Goal: Task Accomplishment & Management: Complete application form

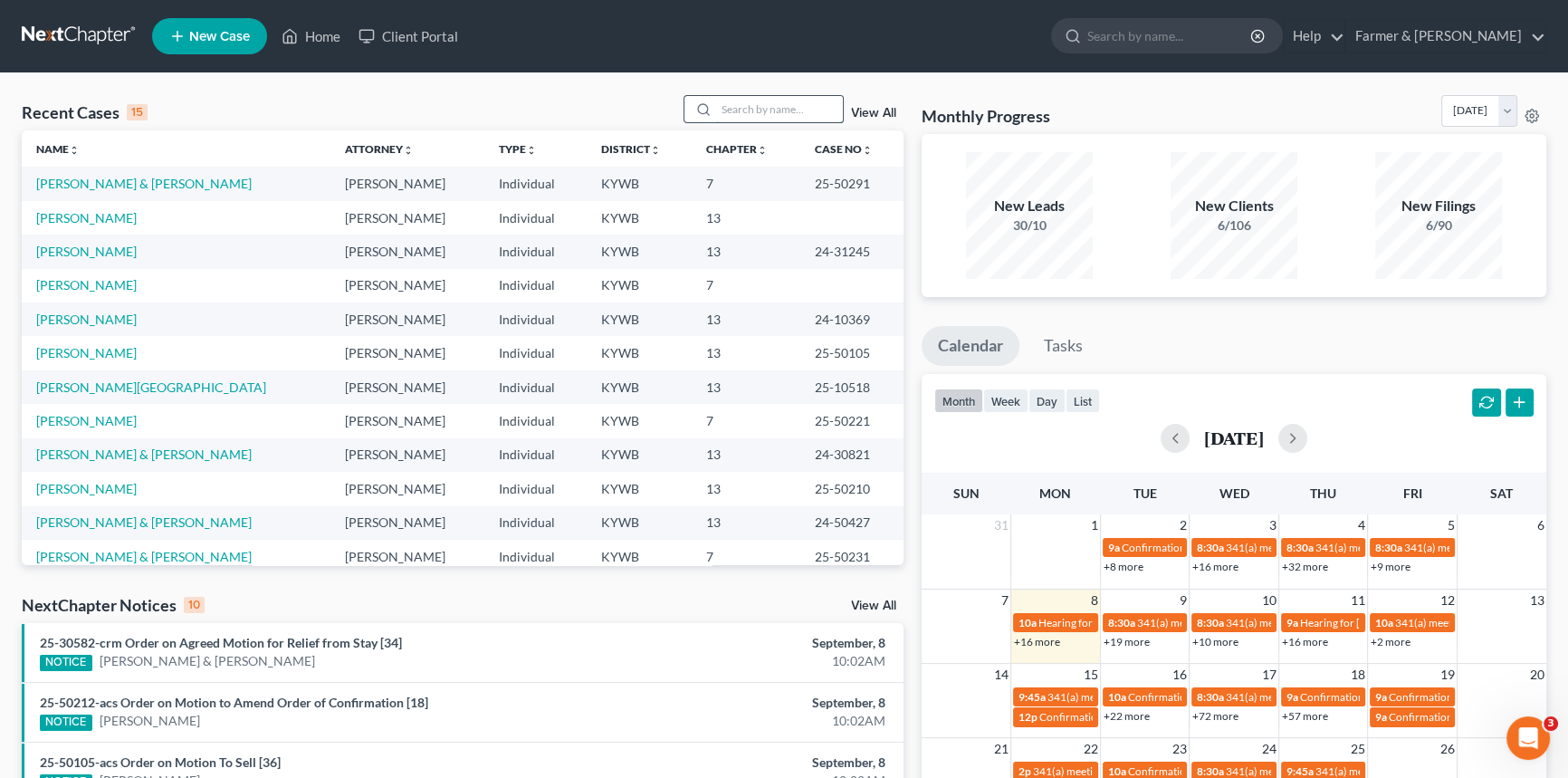
click at [754, 106] on input "search" at bounding box center [779, 108] width 126 height 26
type input "[PERSON_NAME]"
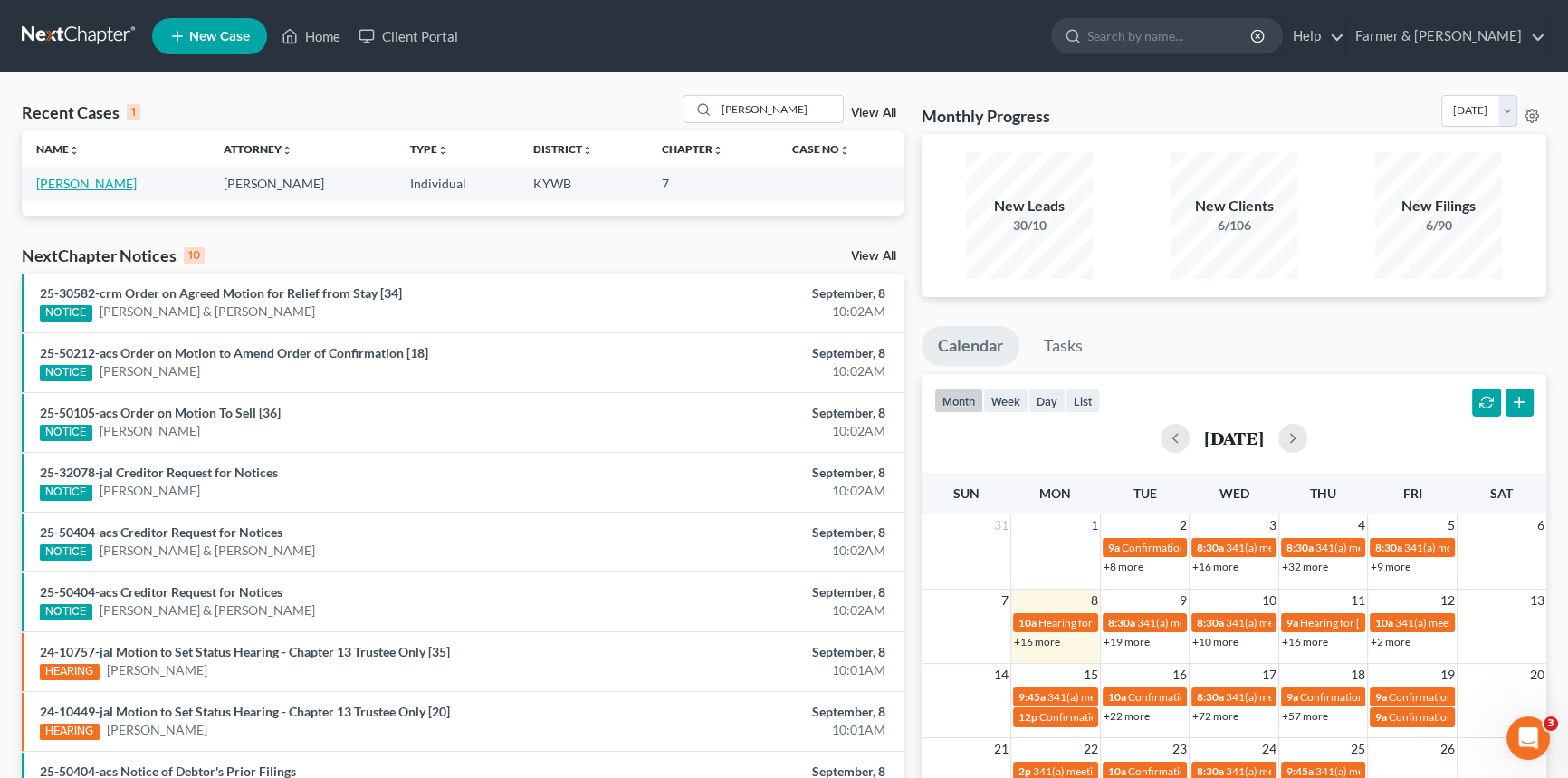
click at [90, 180] on link "[PERSON_NAME]" at bounding box center [86, 183] width 100 height 15
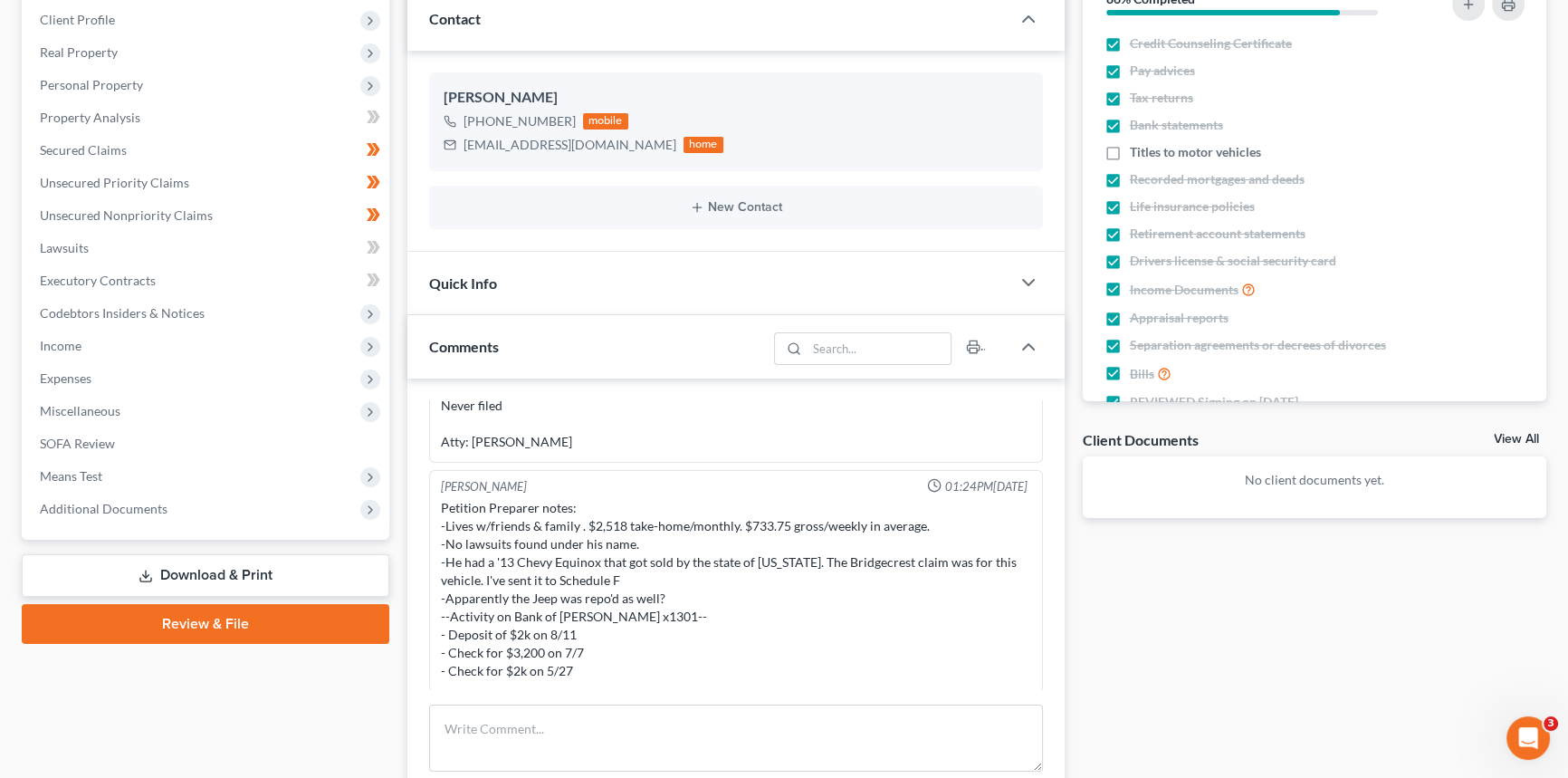
scroll to position [328, 0]
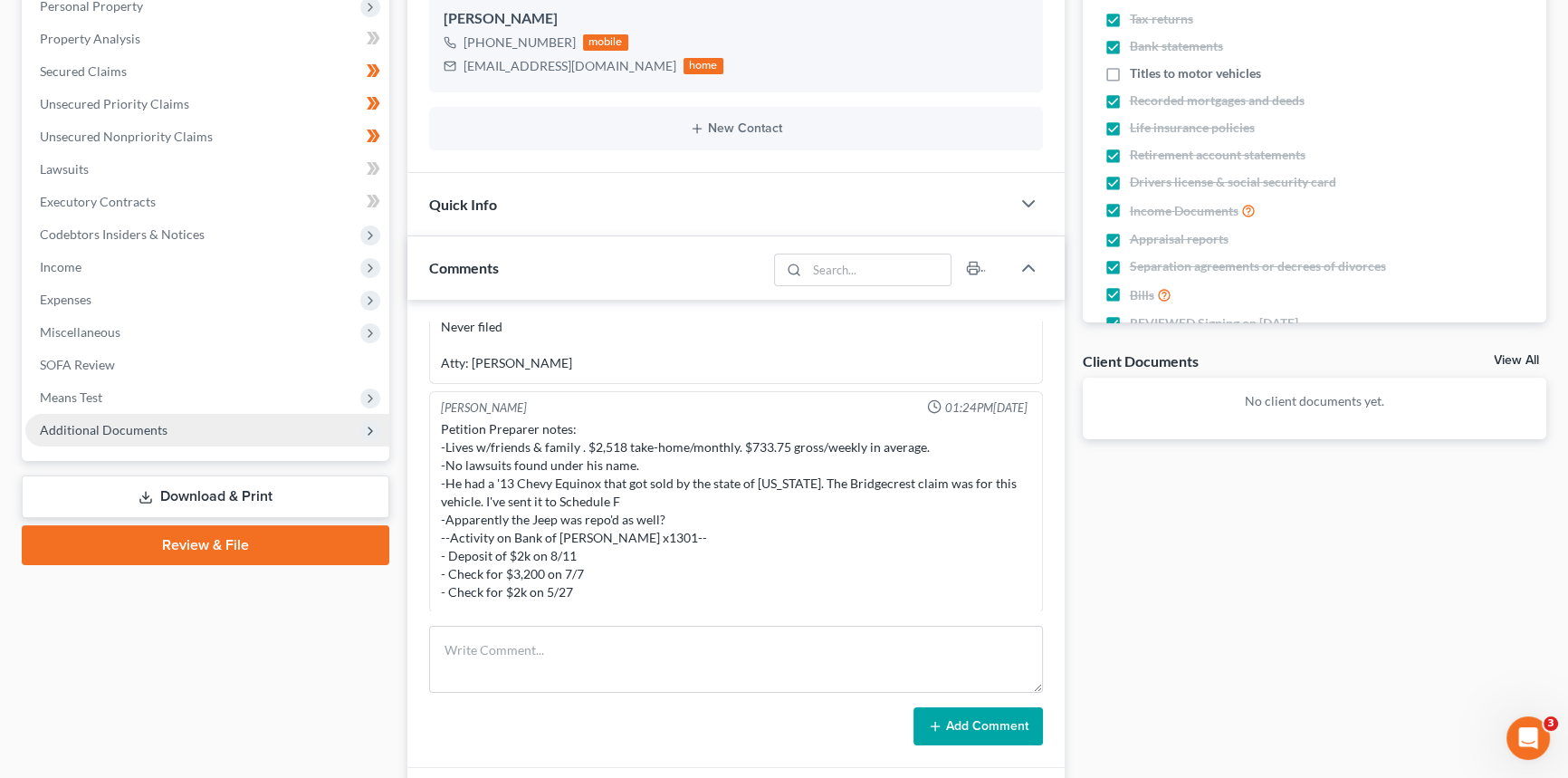
click at [96, 425] on span "Additional Documents" at bounding box center [104, 429] width 127 height 15
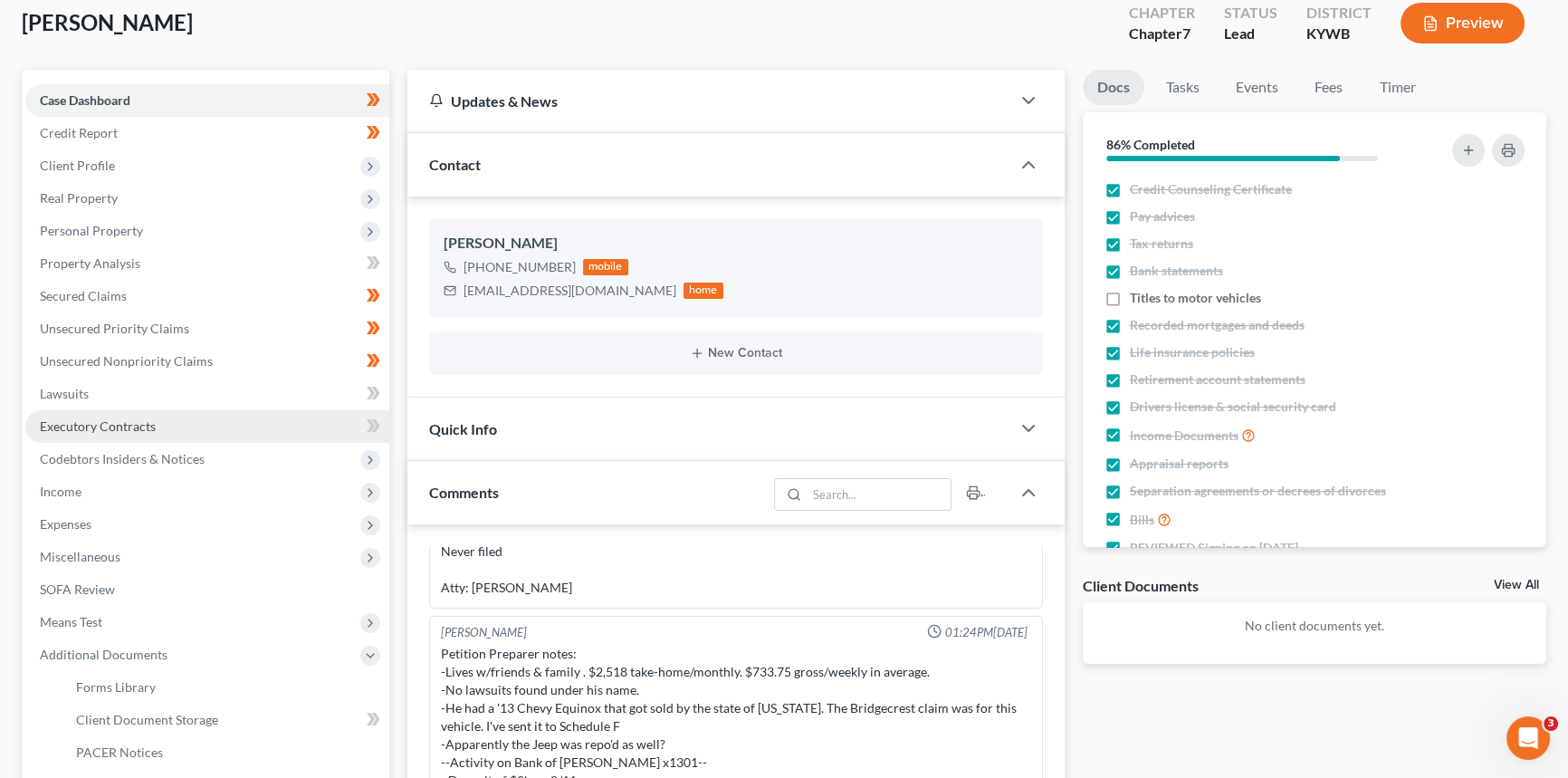
scroll to position [0, 0]
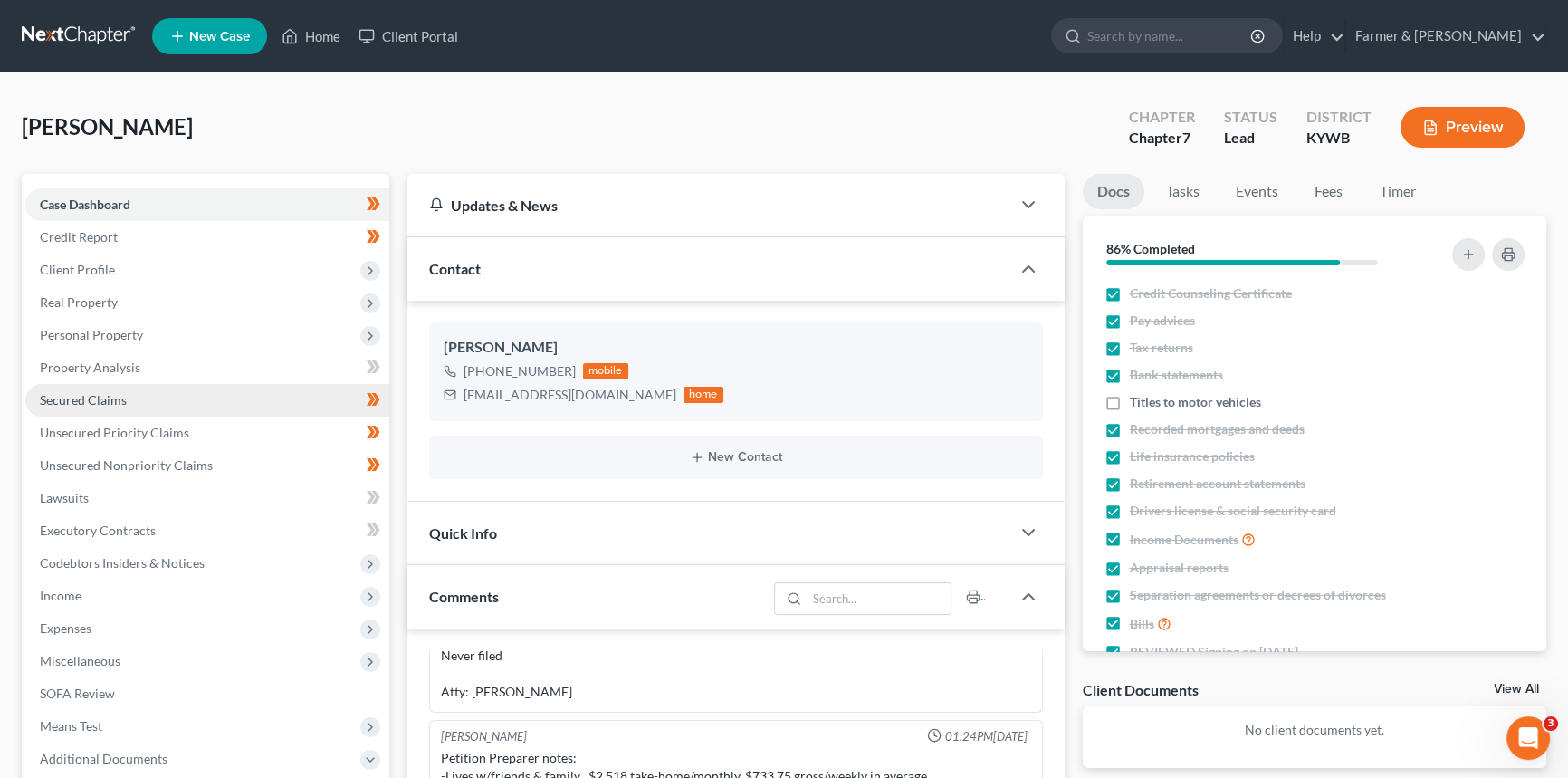
click at [102, 396] on span "Secured Claims" at bounding box center [84, 399] width 87 height 15
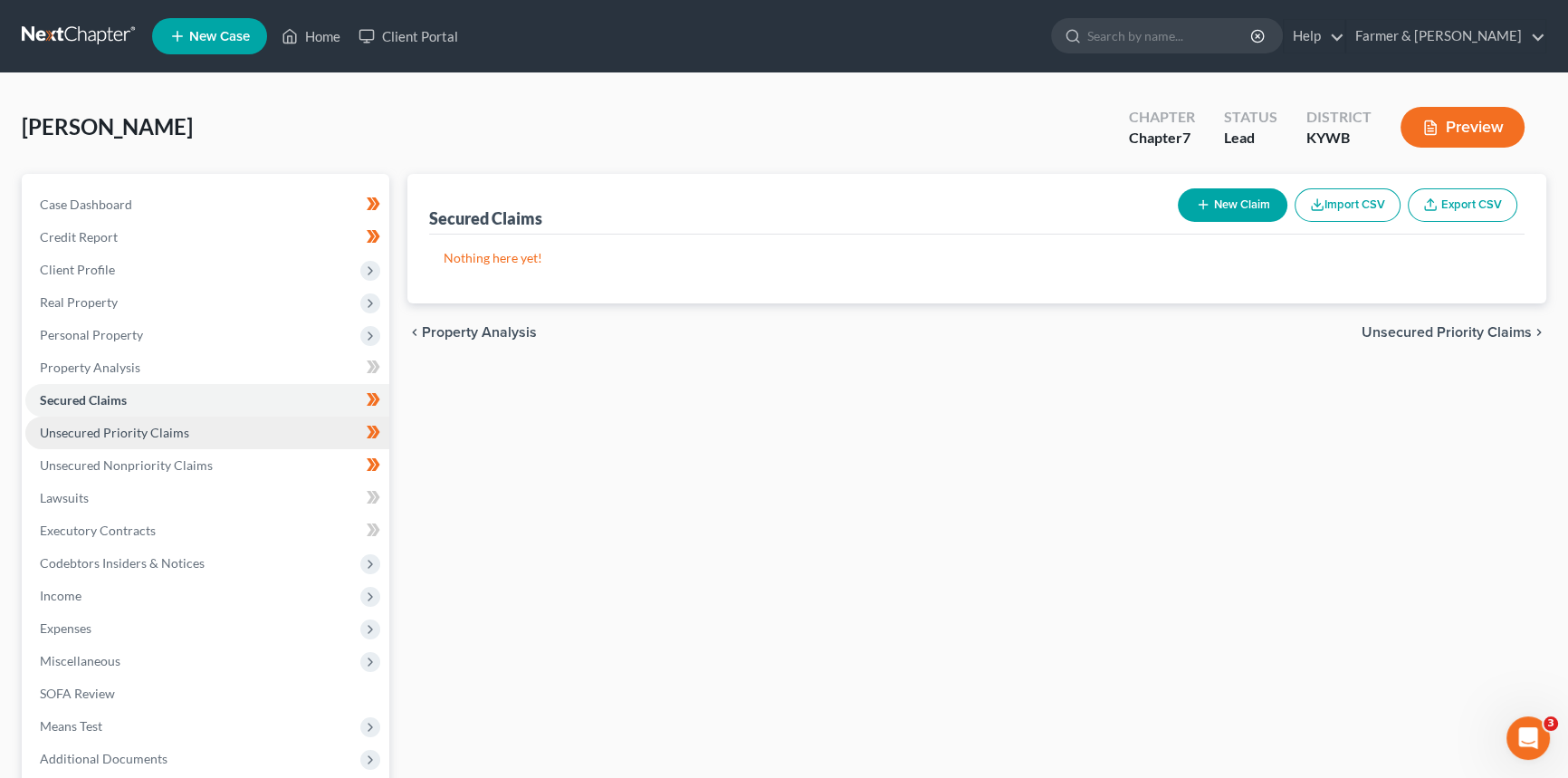
click at [159, 432] on span "Unsecured Priority Claims" at bounding box center [115, 432] width 149 height 15
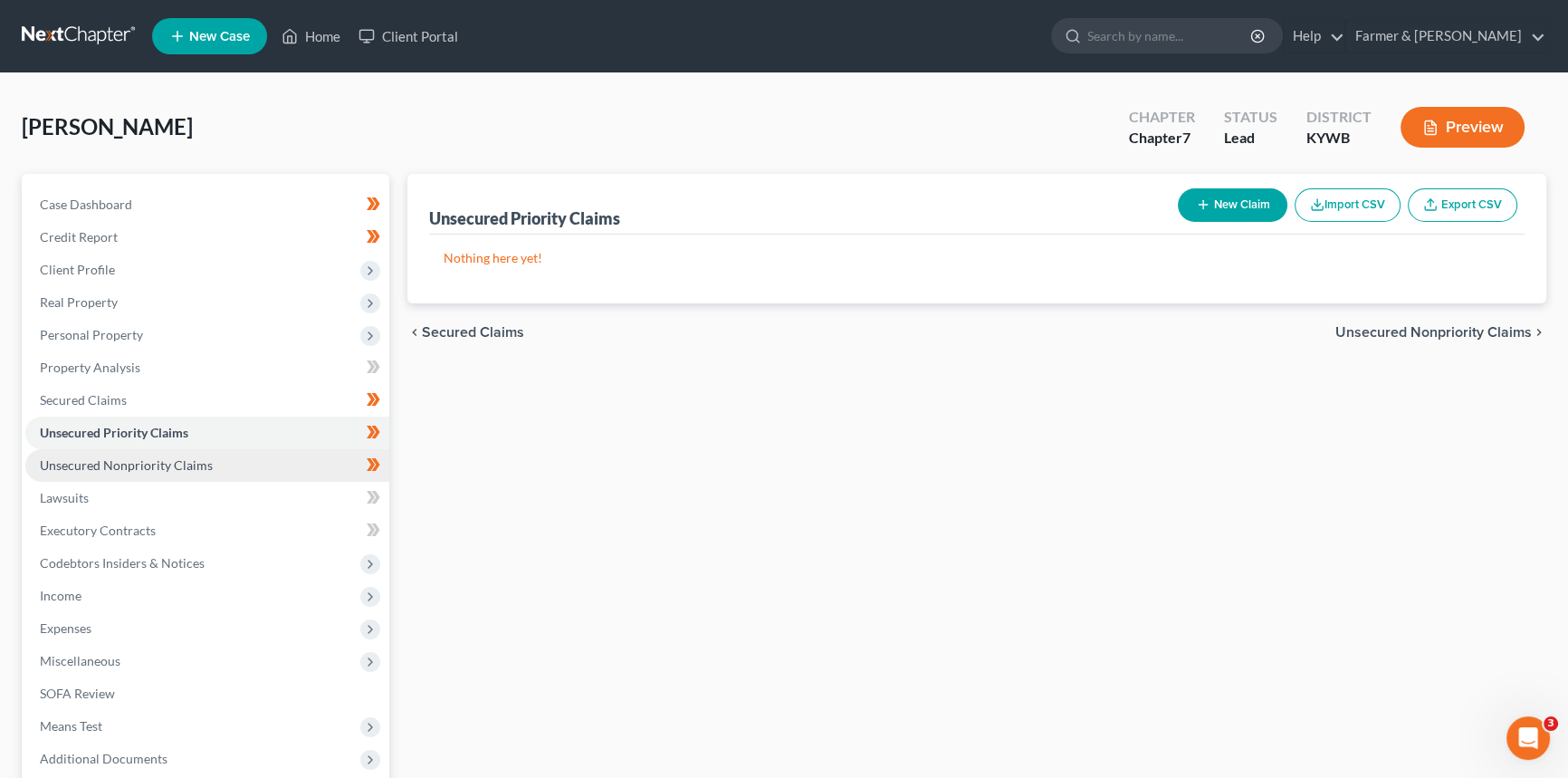
click at [152, 470] on span "Unsecured Nonpriority Claims" at bounding box center [126, 464] width 173 height 15
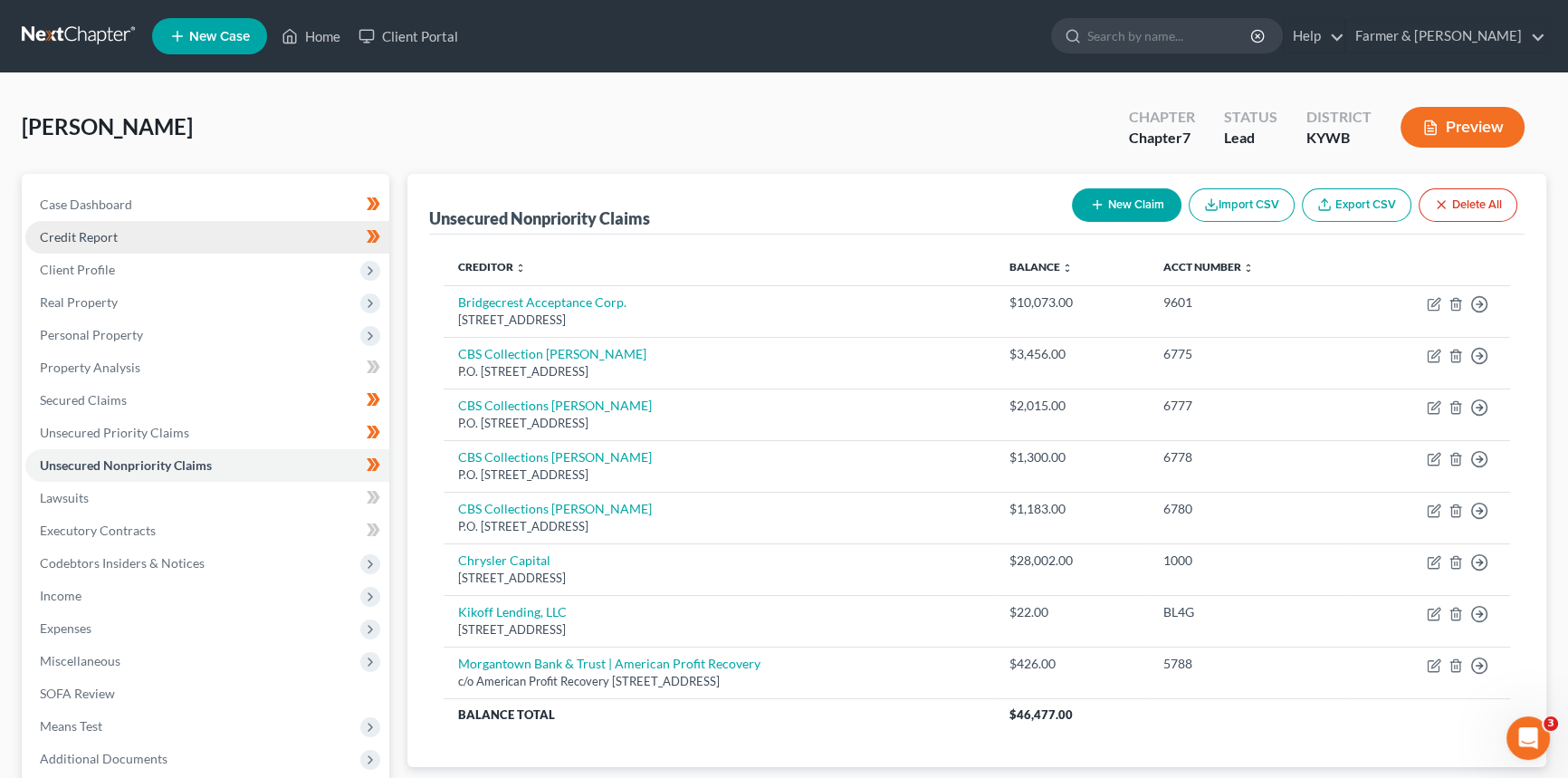
click at [123, 236] on link "Credit Report" at bounding box center [207, 237] width 364 height 33
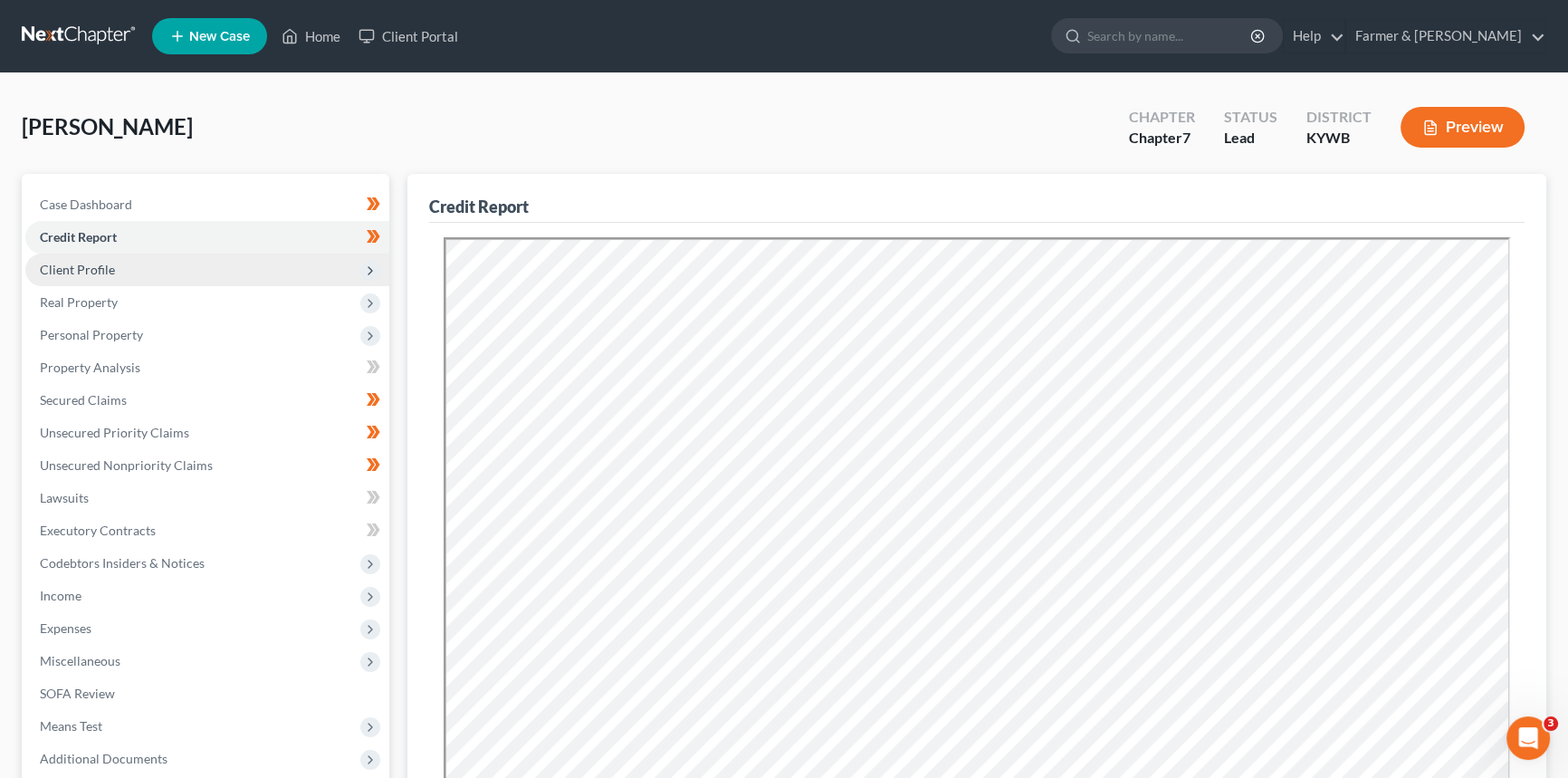
click at [126, 268] on span "Client Profile" at bounding box center [207, 270] width 364 height 33
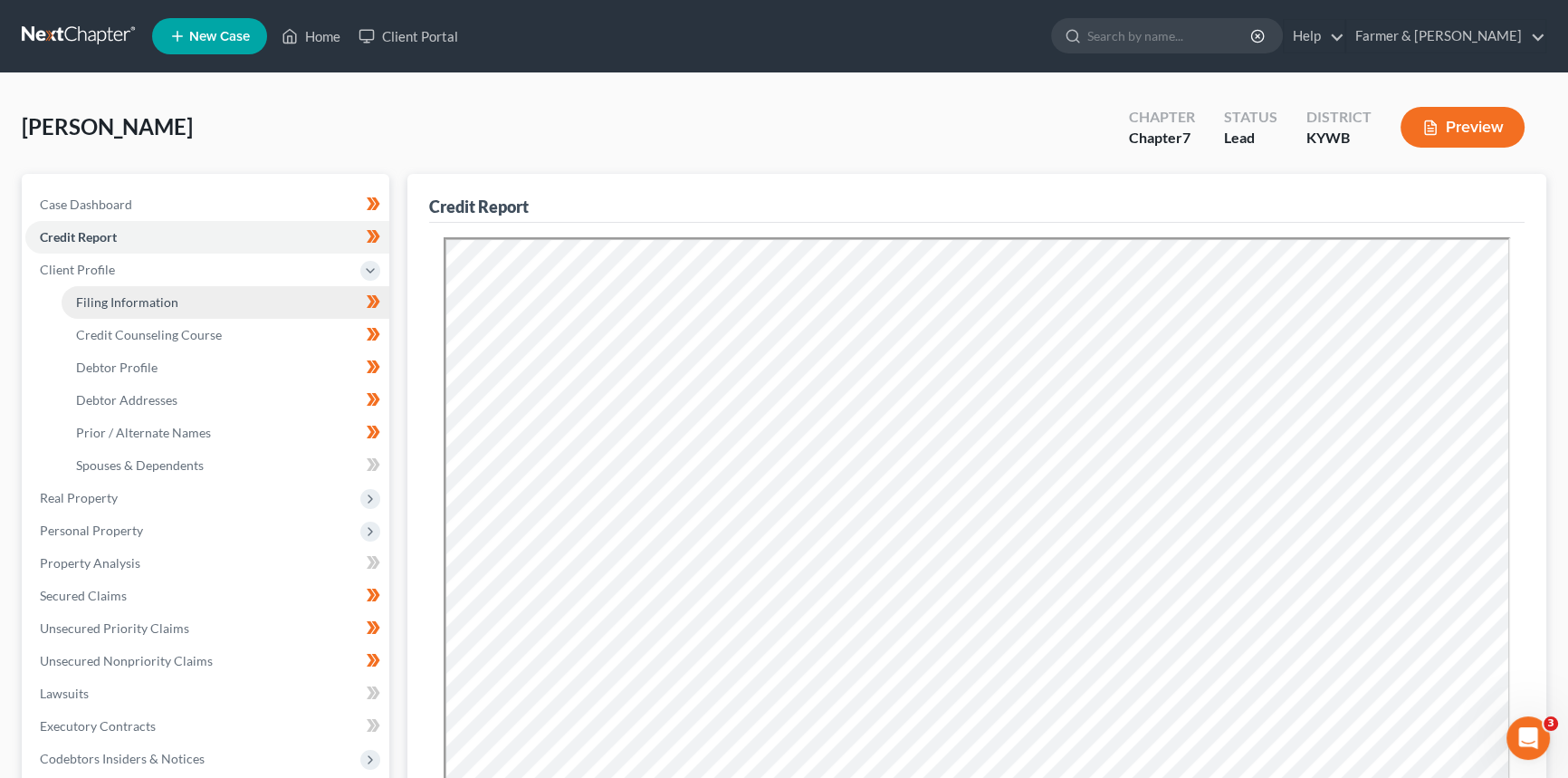
click at [131, 299] on span "Filing Information" at bounding box center [127, 301] width 102 height 15
select select "1"
select select "0"
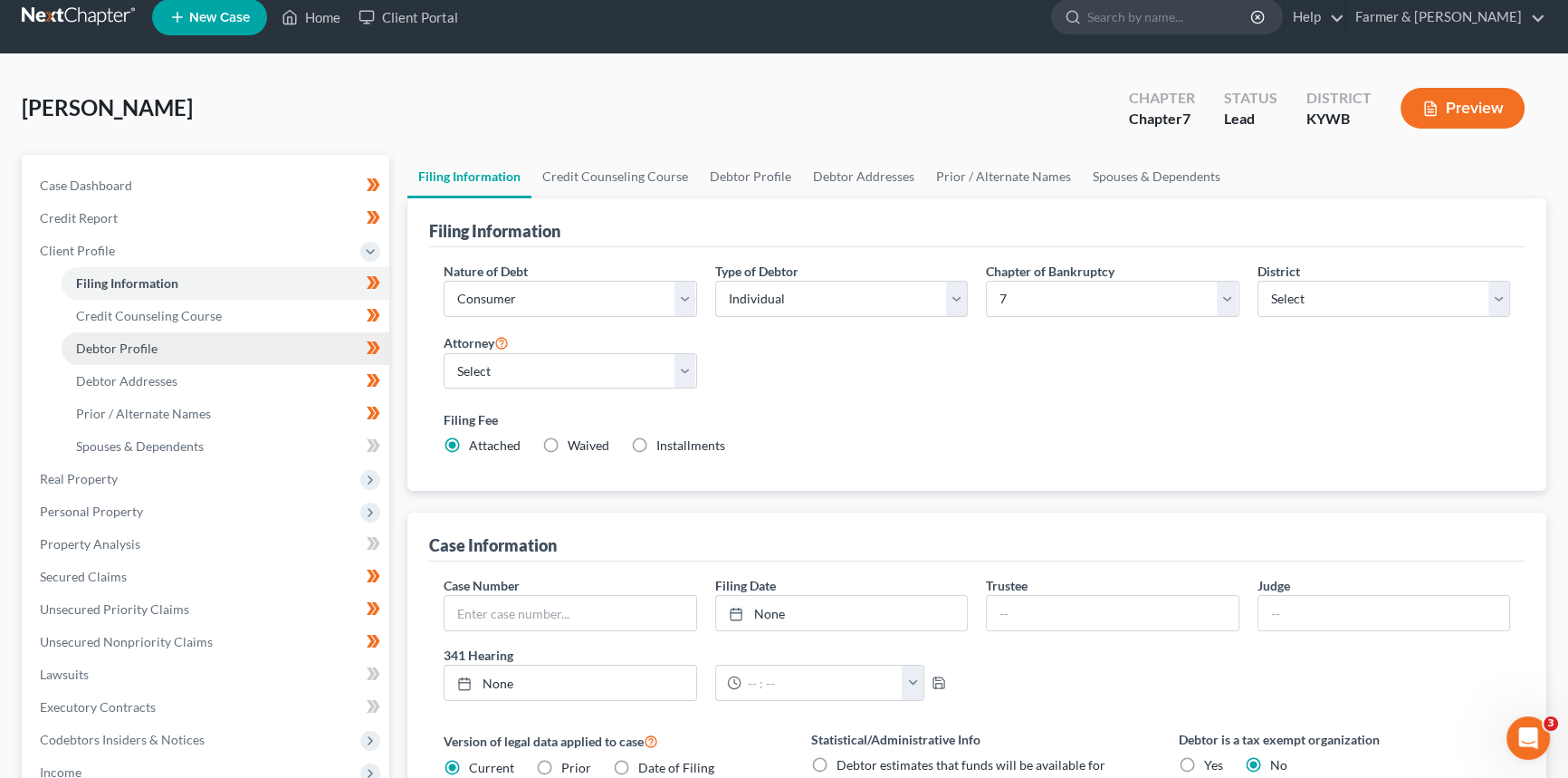
scroll to position [82, 0]
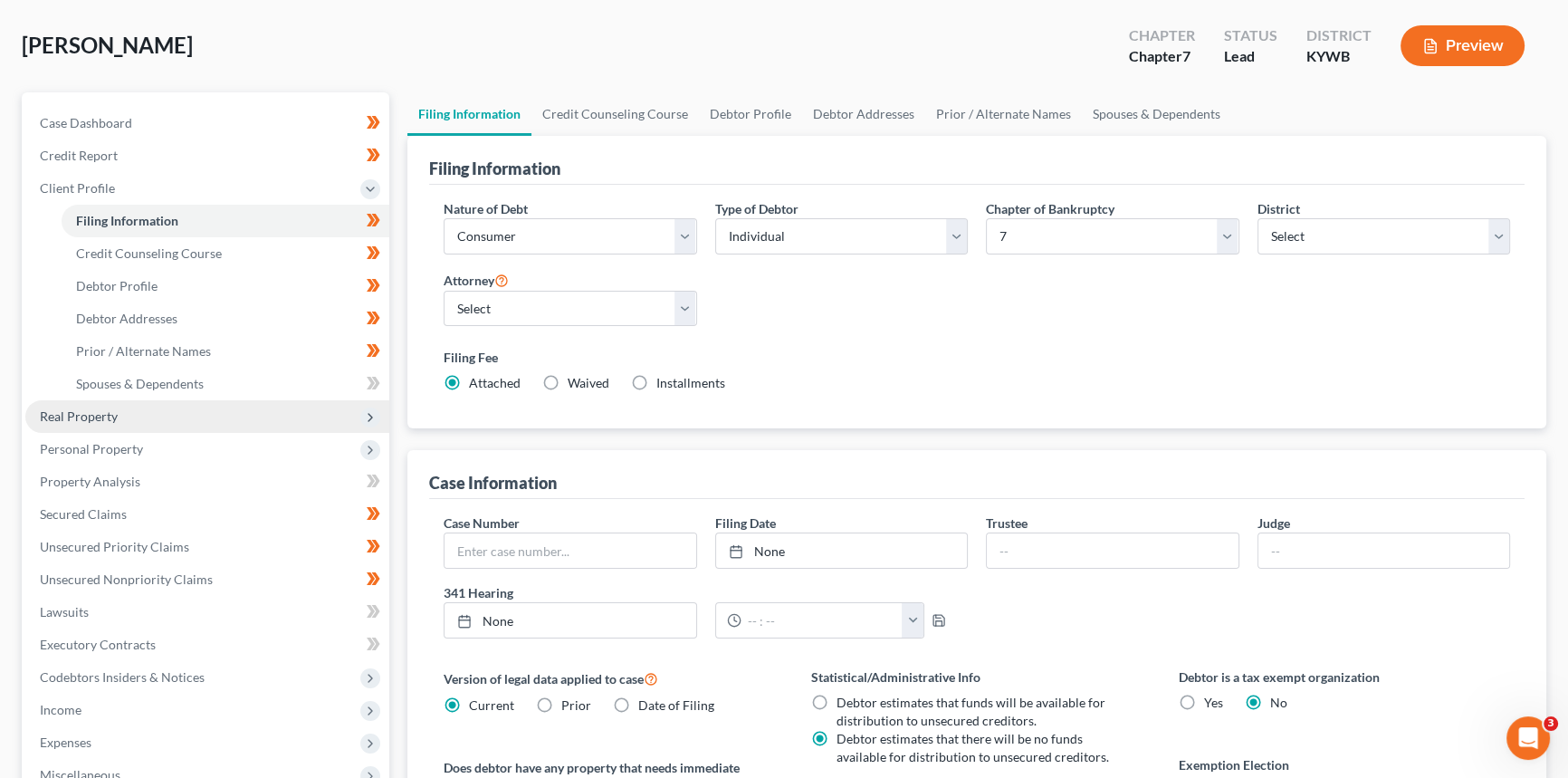
click at [107, 417] on span "Real Property" at bounding box center [79, 416] width 78 height 15
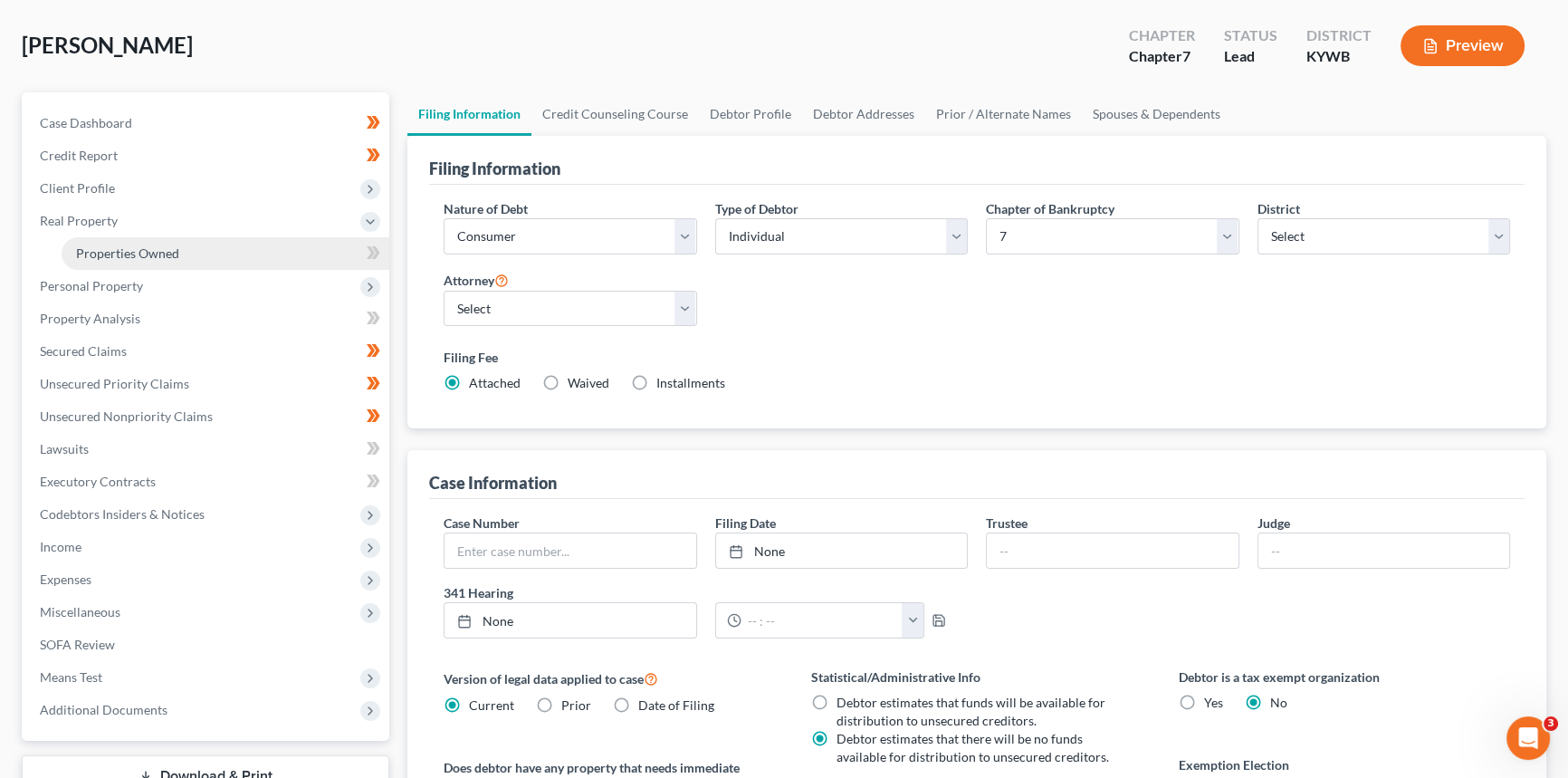
click at [150, 252] on span "Properties Owned" at bounding box center [127, 253] width 103 height 15
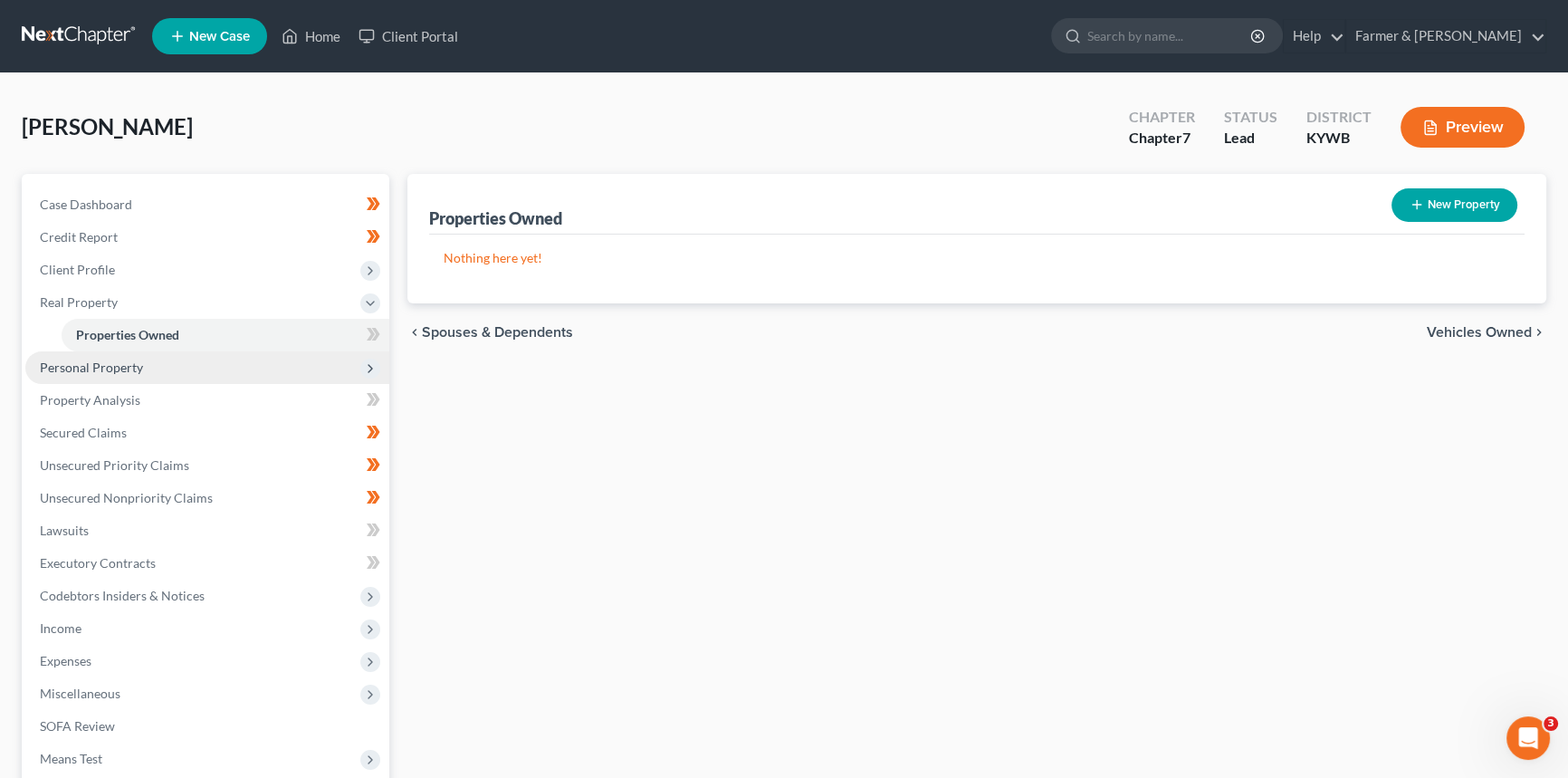
click at [117, 379] on span "Personal Property" at bounding box center [207, 368] width 364 height 33
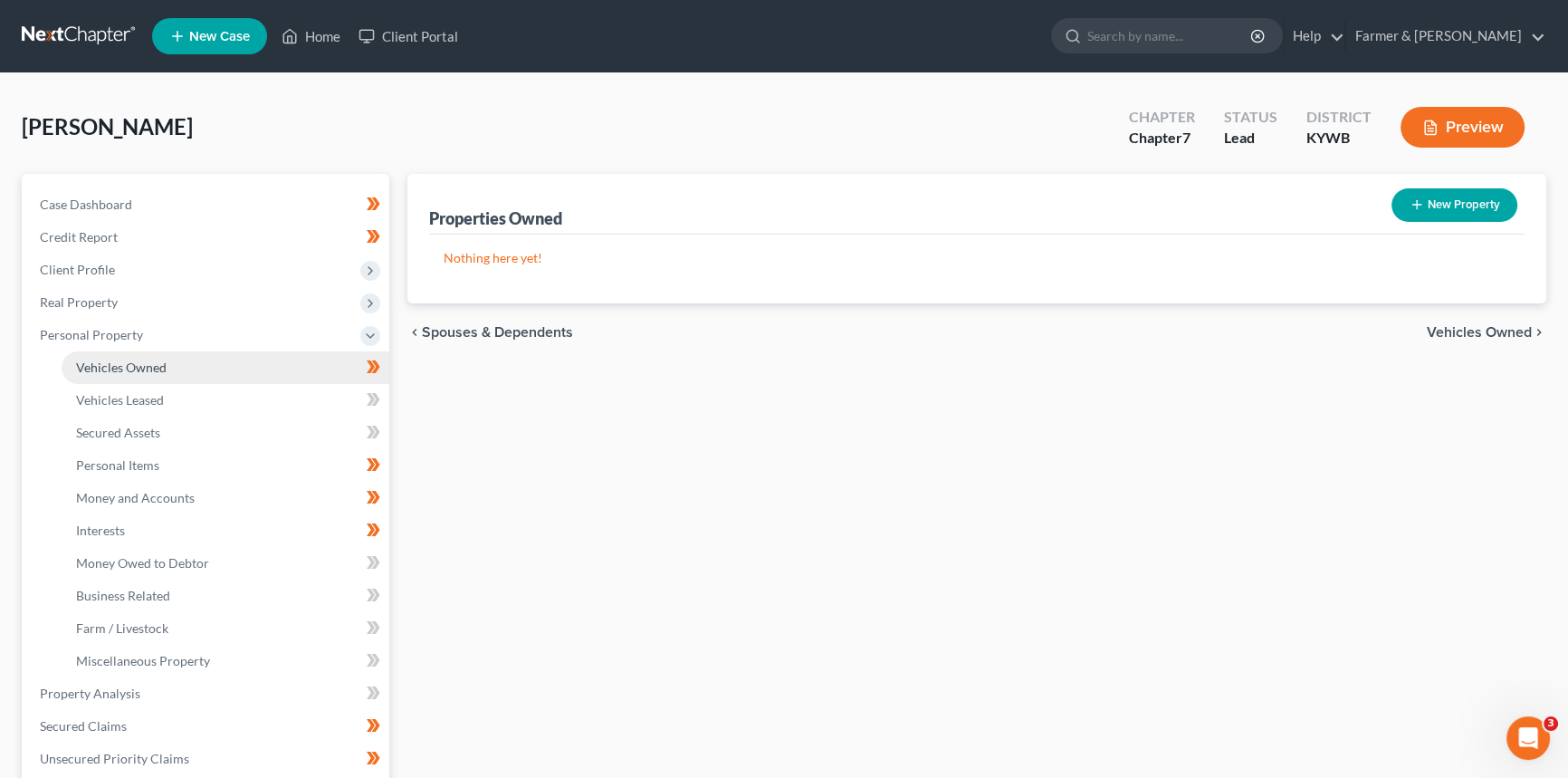
click at [120, 372] on span "Vehicles Owned" at bounding box center [121, 367] width 90 height 15
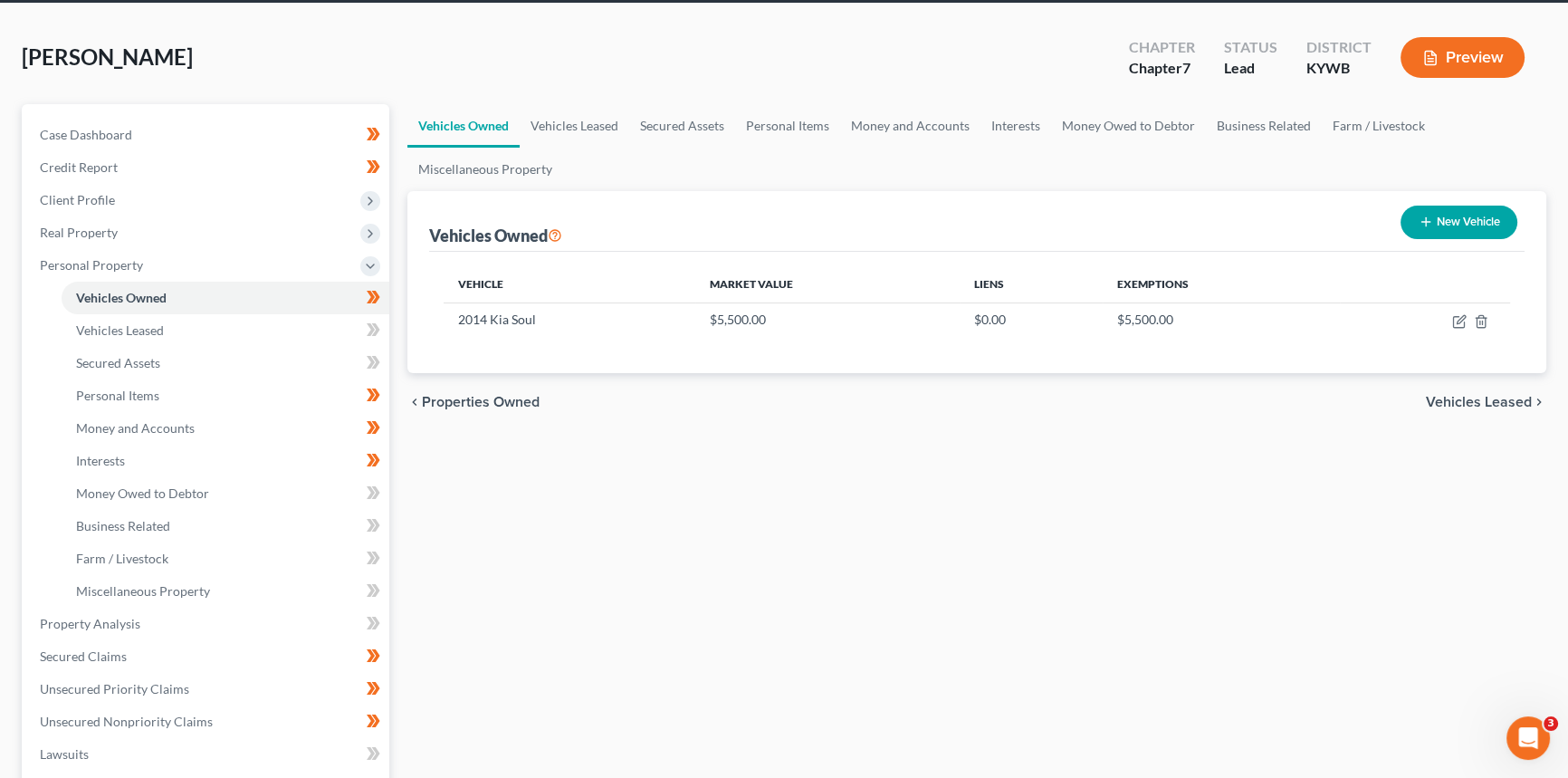
scroll to position [164, 0]
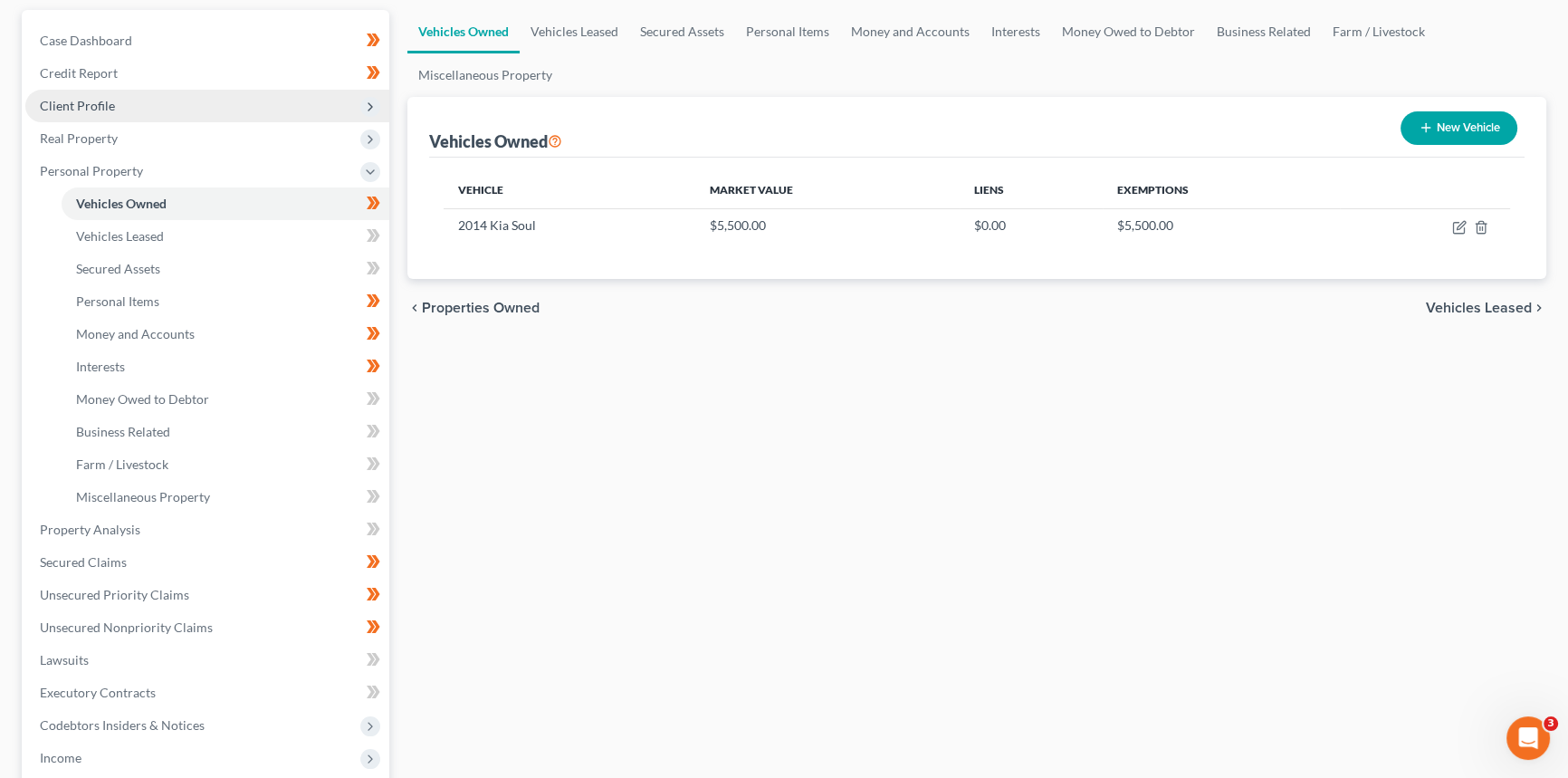
click at [82, 97] on span "Client Profile" at bounding box center [77, 105] width 76 height 15
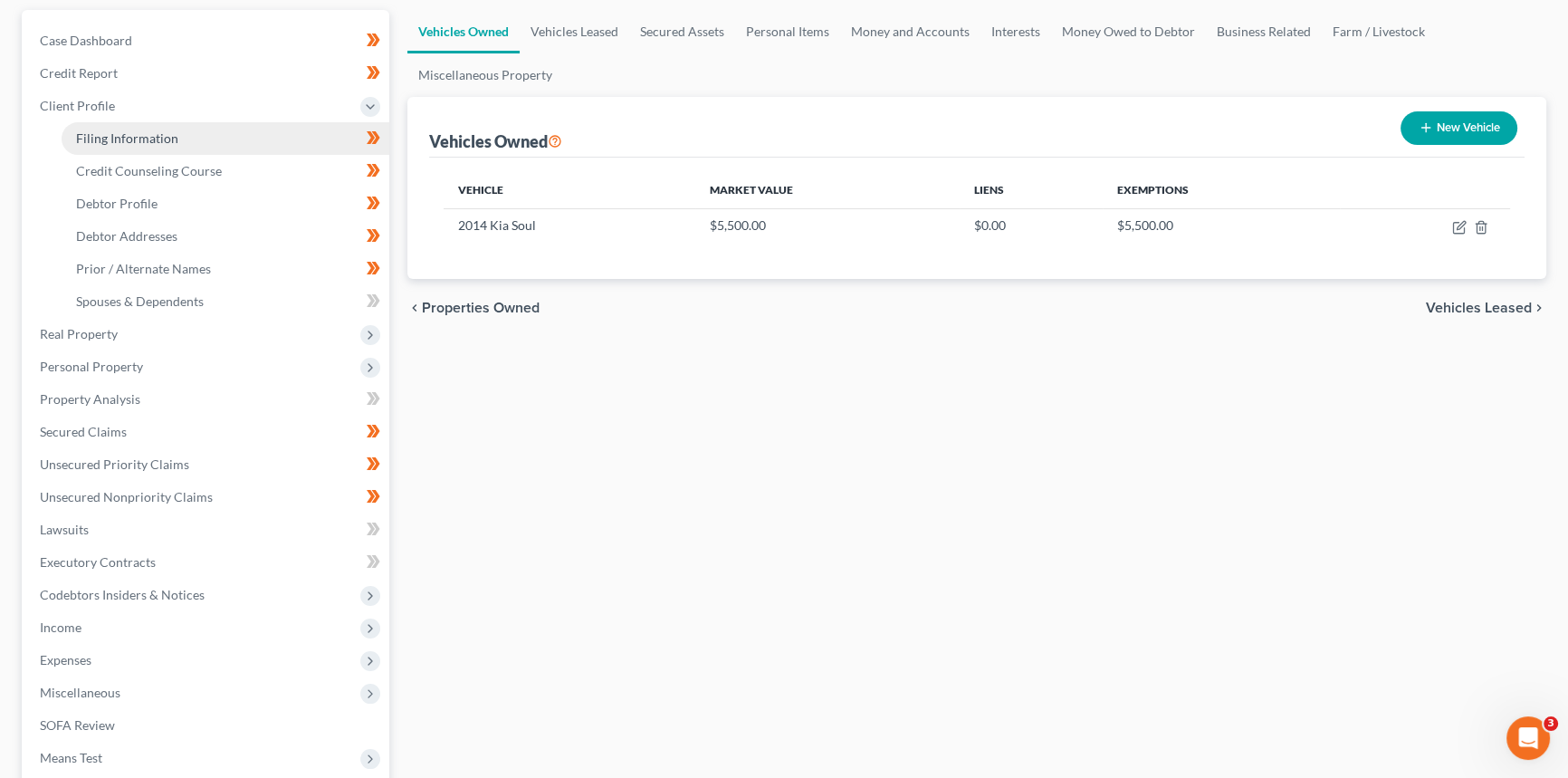
click at [99, 143] on span "Filing Information" at bounding box center [127, 137] width 102 height 15
select select "1"
select select "0"
select select "33"
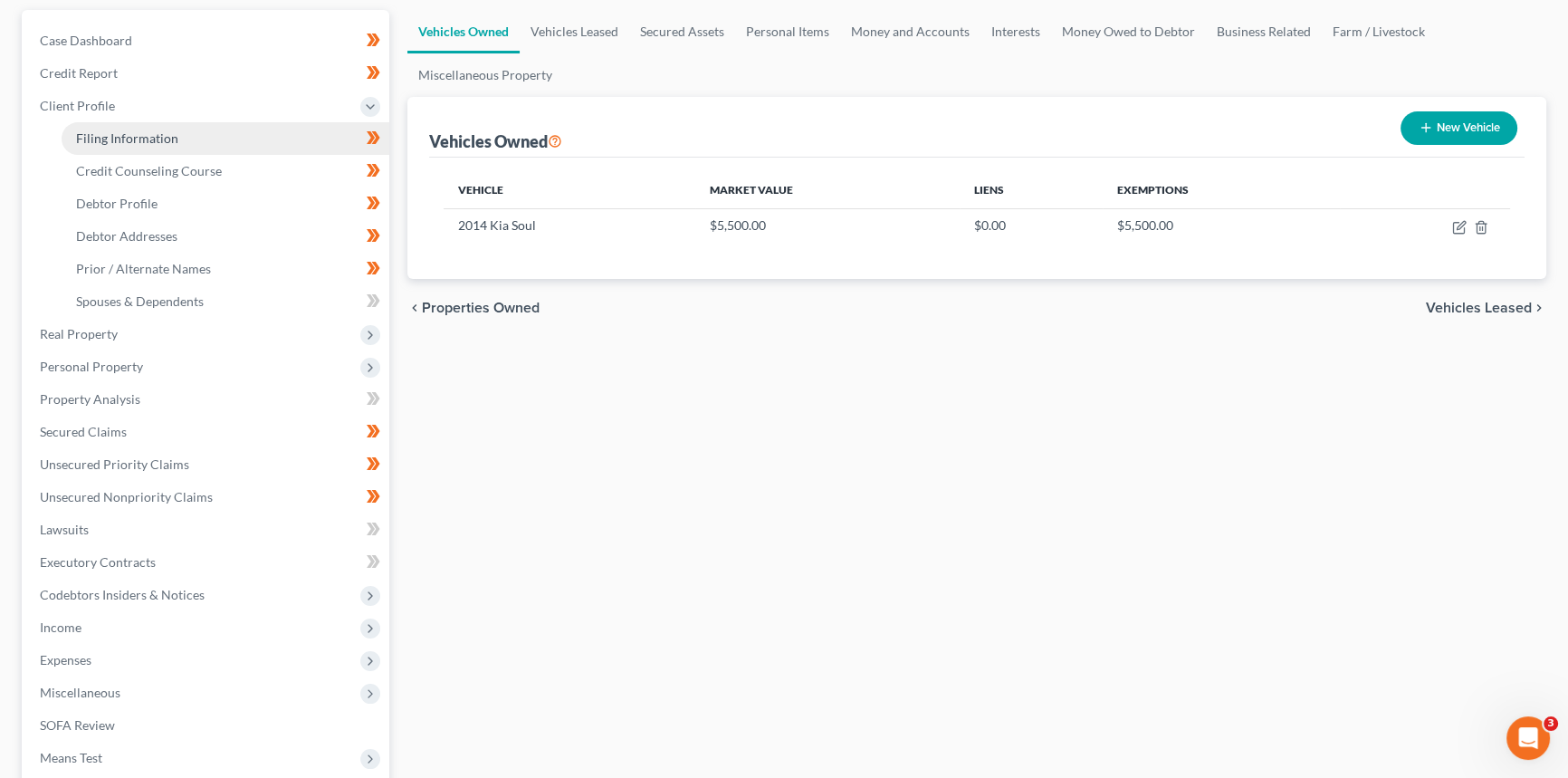
select select "2"
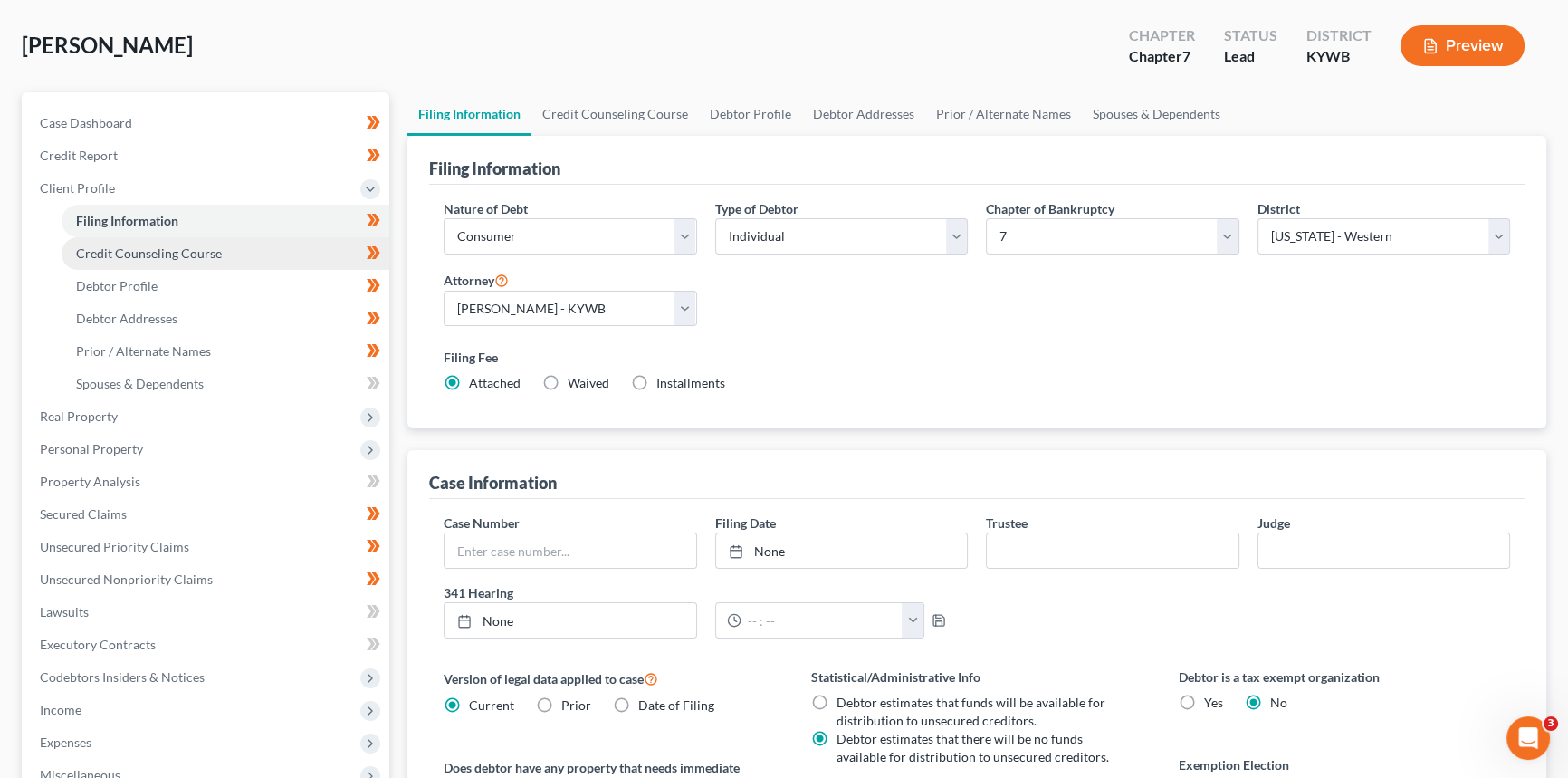
click at [132, 258] on span "Credit Counseling Course" at bounding box center [149, 253] width 146 height 15
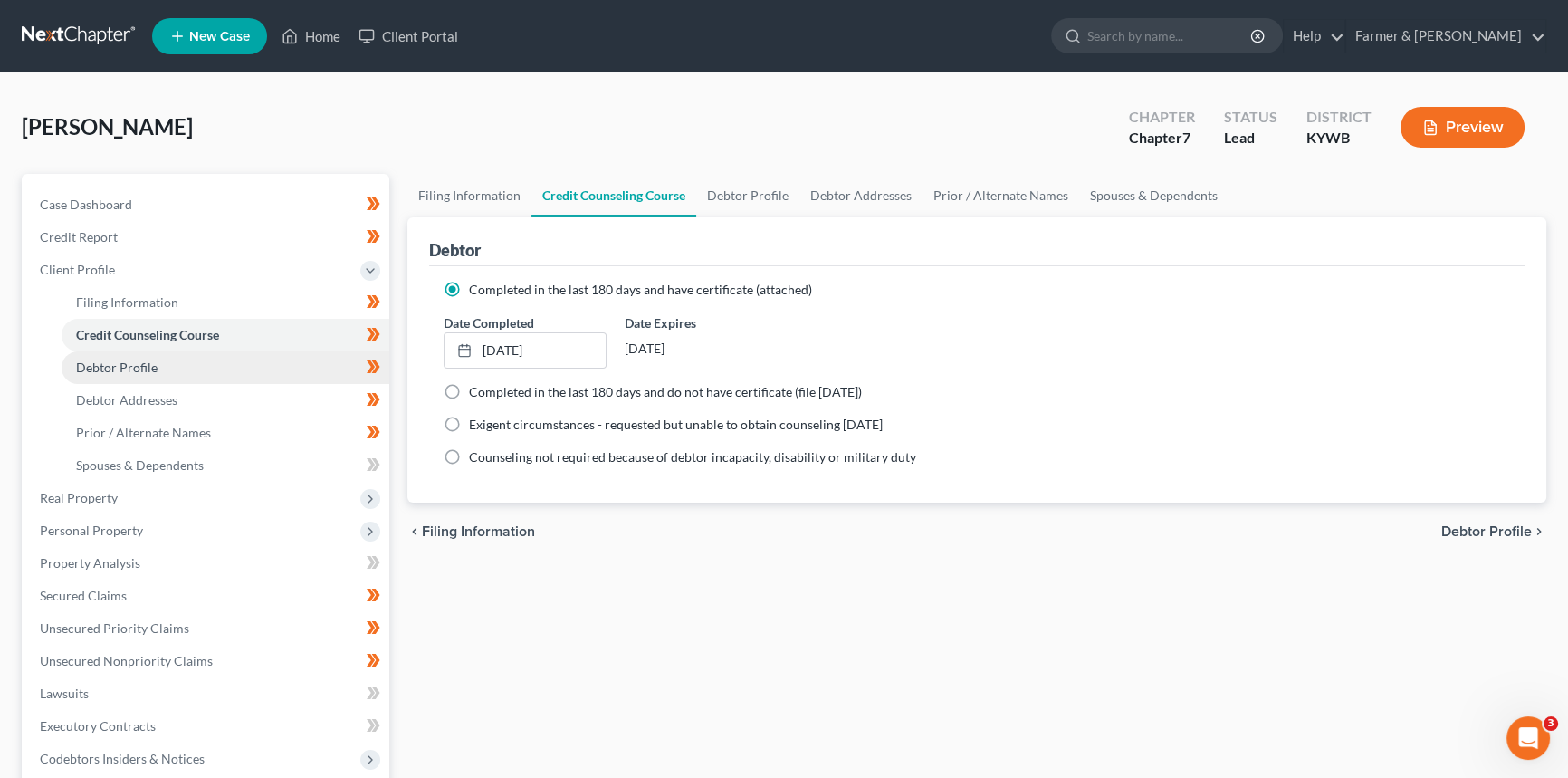
click at [145, 362] on span "Debtor Profile" at bounding box center [117, 367] width 82 height 15
select select "2"
select select "0"
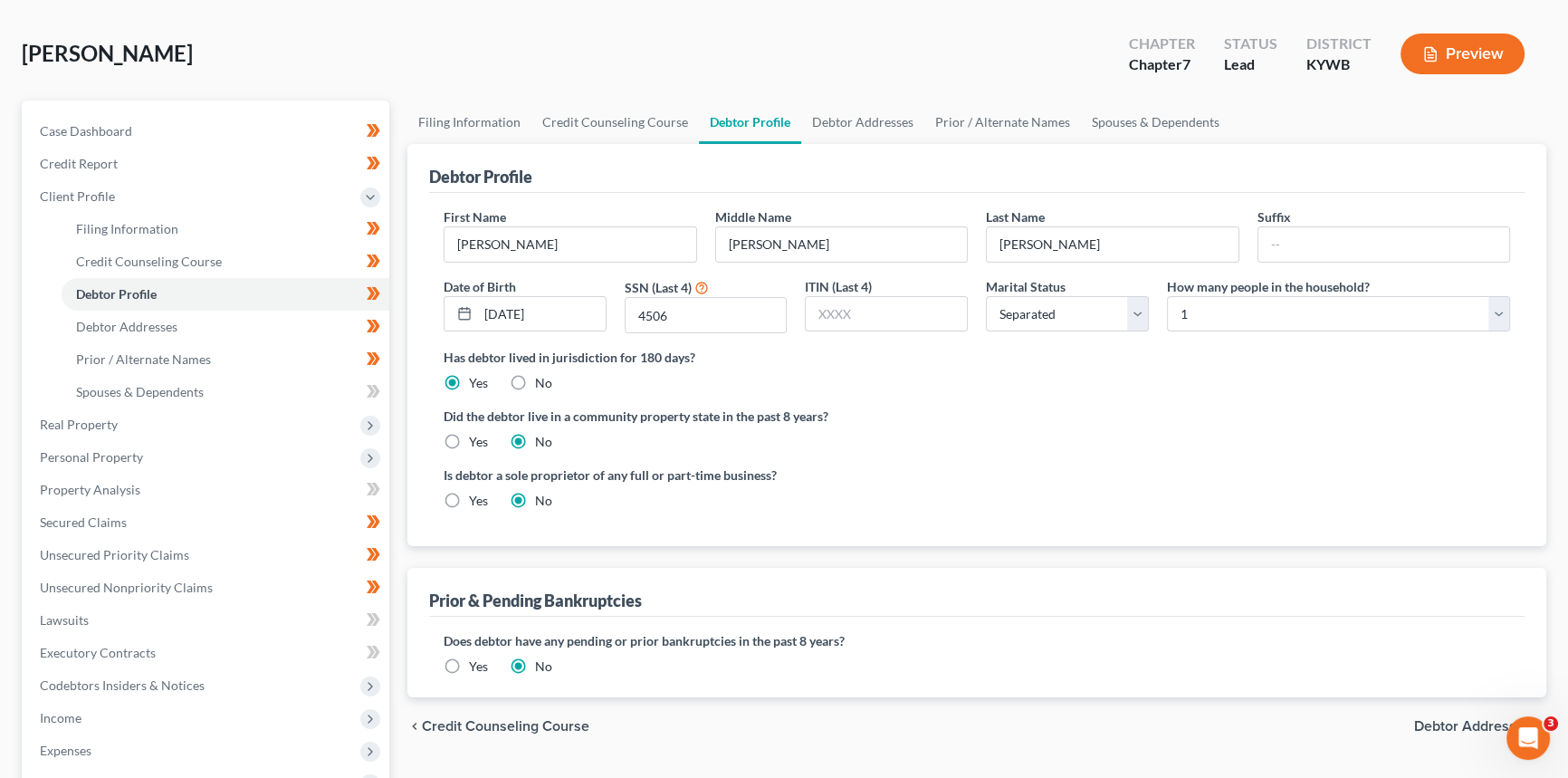
scroll to position [164, 0]
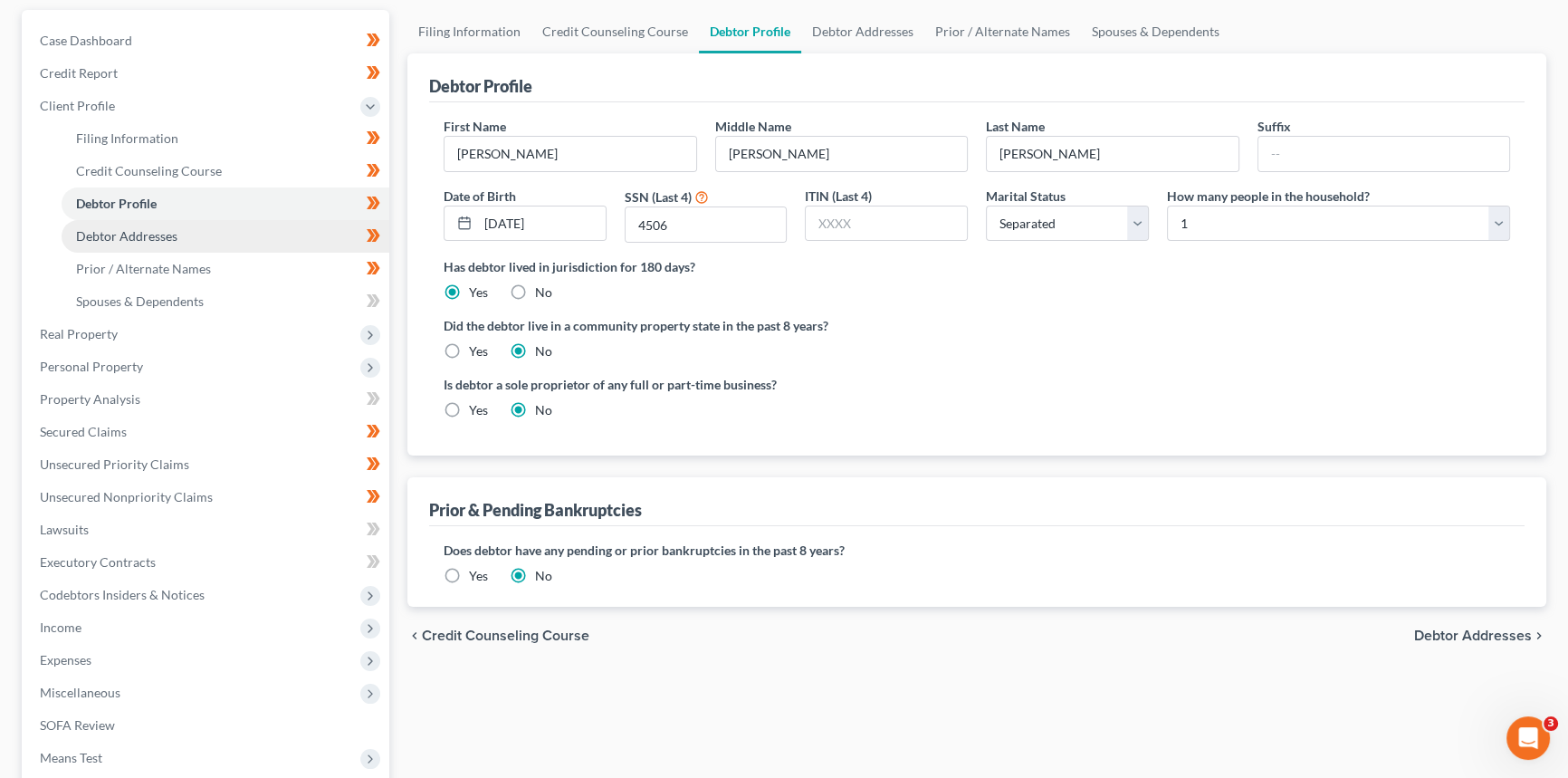
click at [181, 241] on link "Debtor Addresses" at bounding box center [226, 237] width 328 height 33
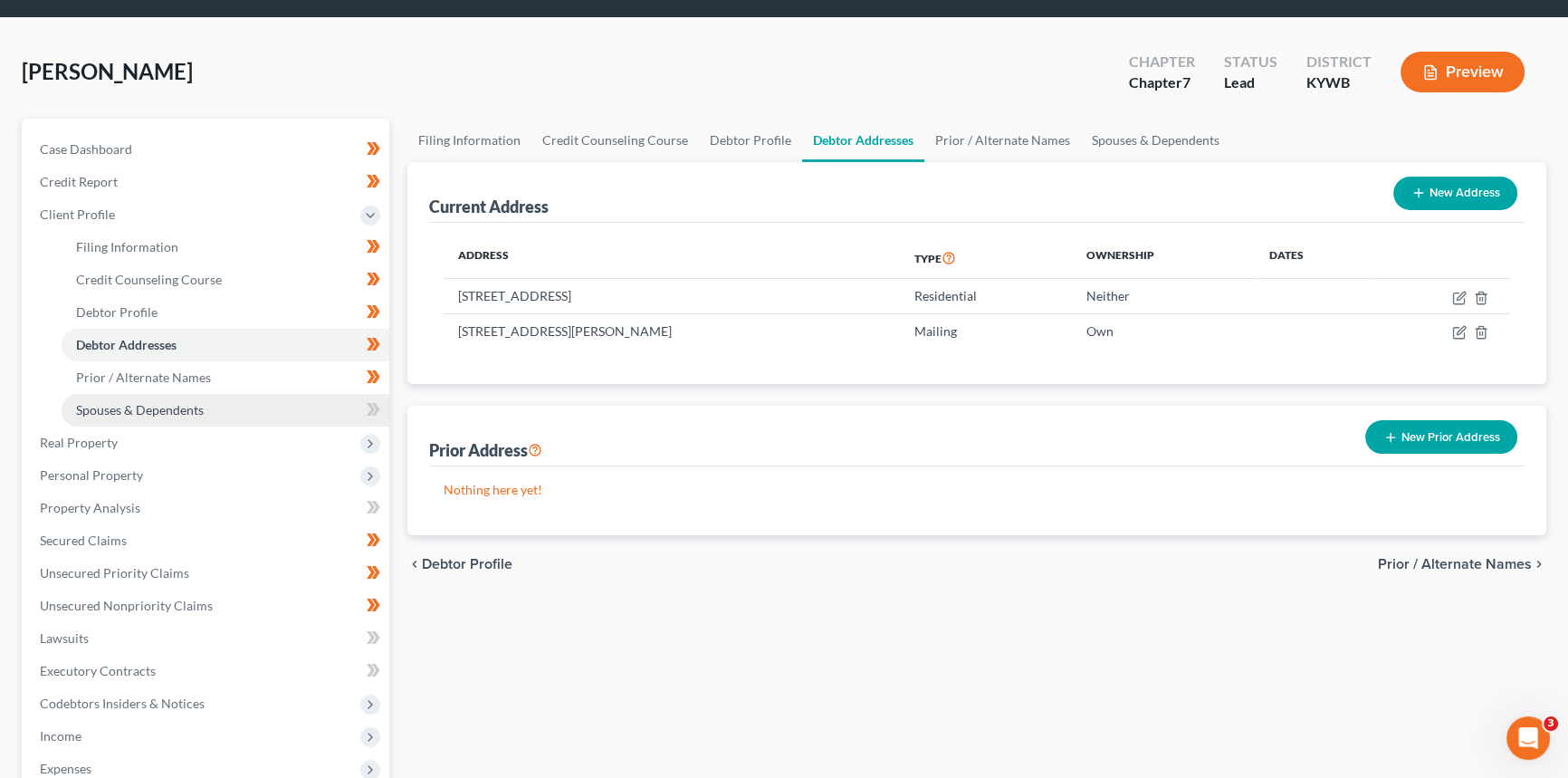
scroll to position [164, 0]
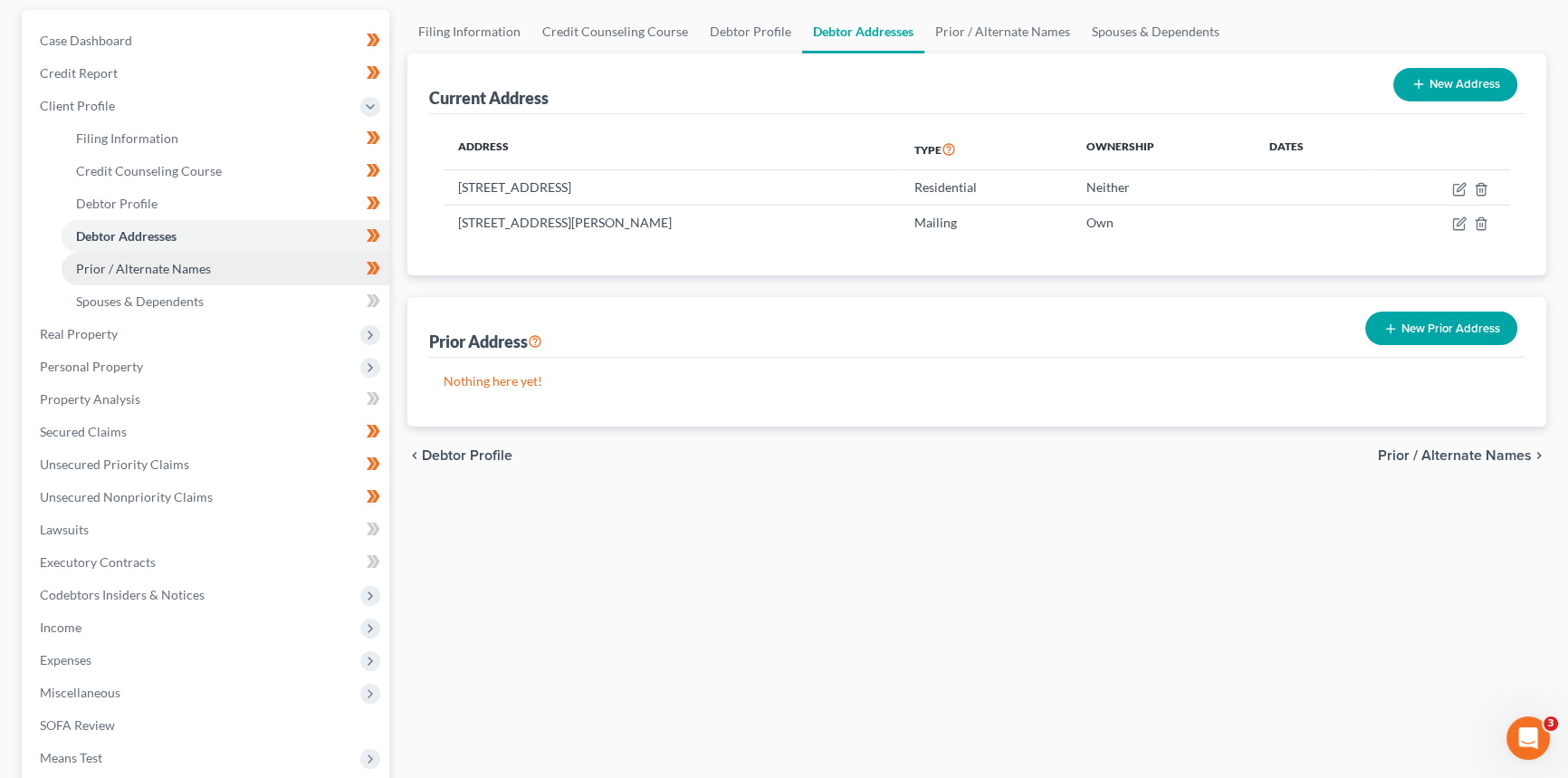
click at [157, 271] on span "Prior / Alternate Names" at bounding box center [144, 268] width 135 height 15
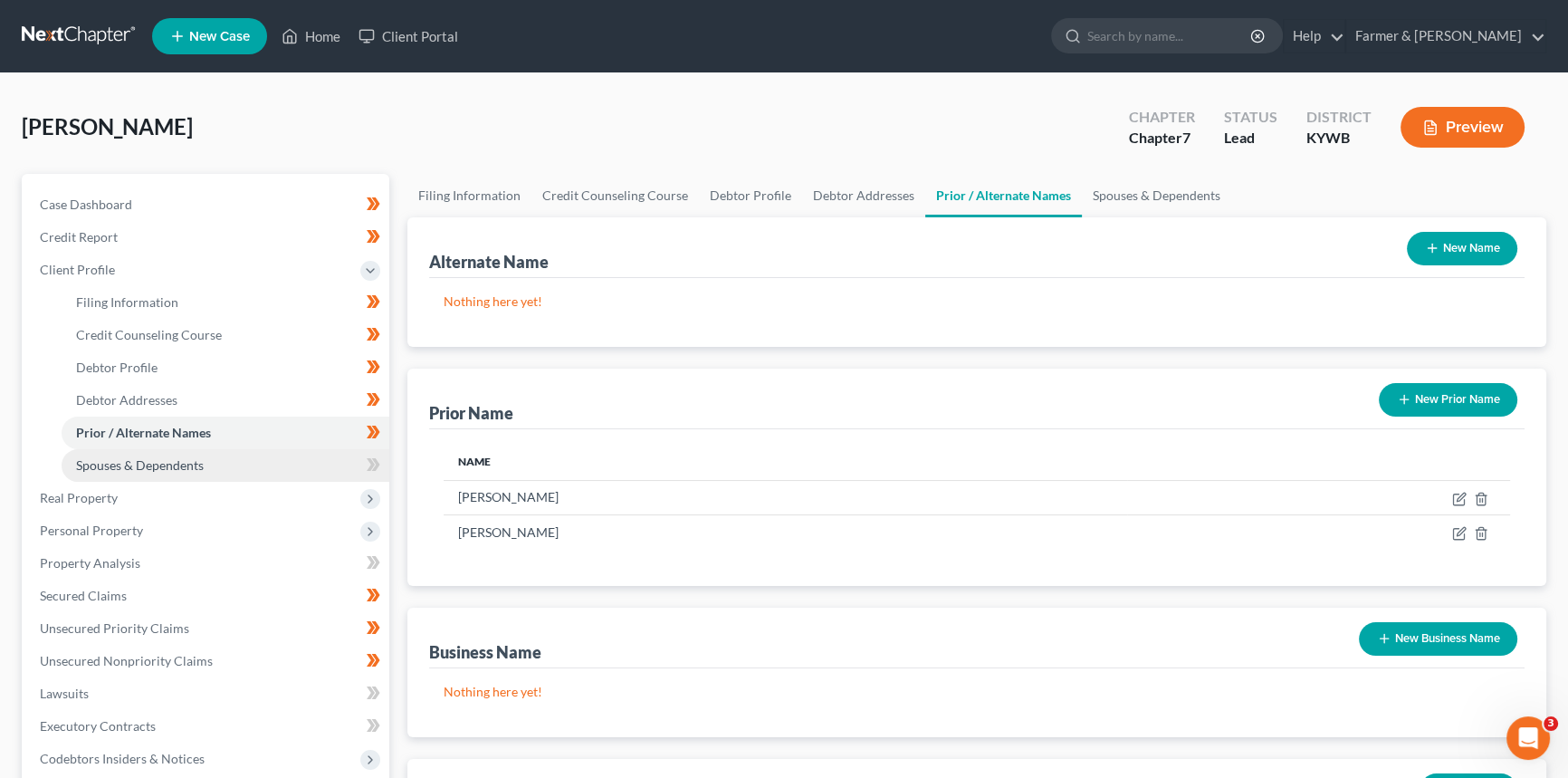
click at [136, 457] on span "Spouses & Dependents" at bounding box center [140, 464] width 127 height 15
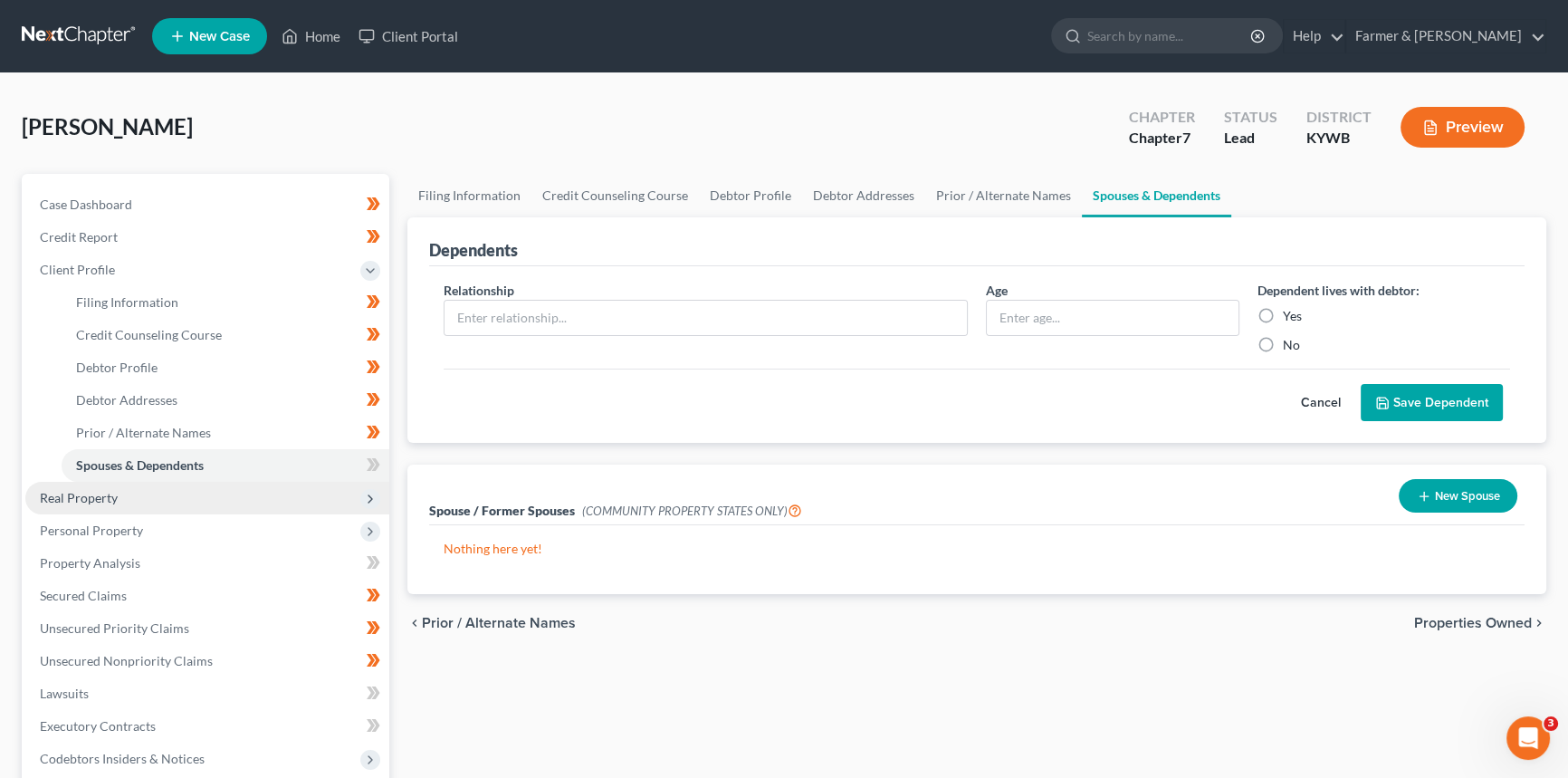
click at [108, 490] on span "Real Property" at bounding box center [79, 497] width 78 height 15
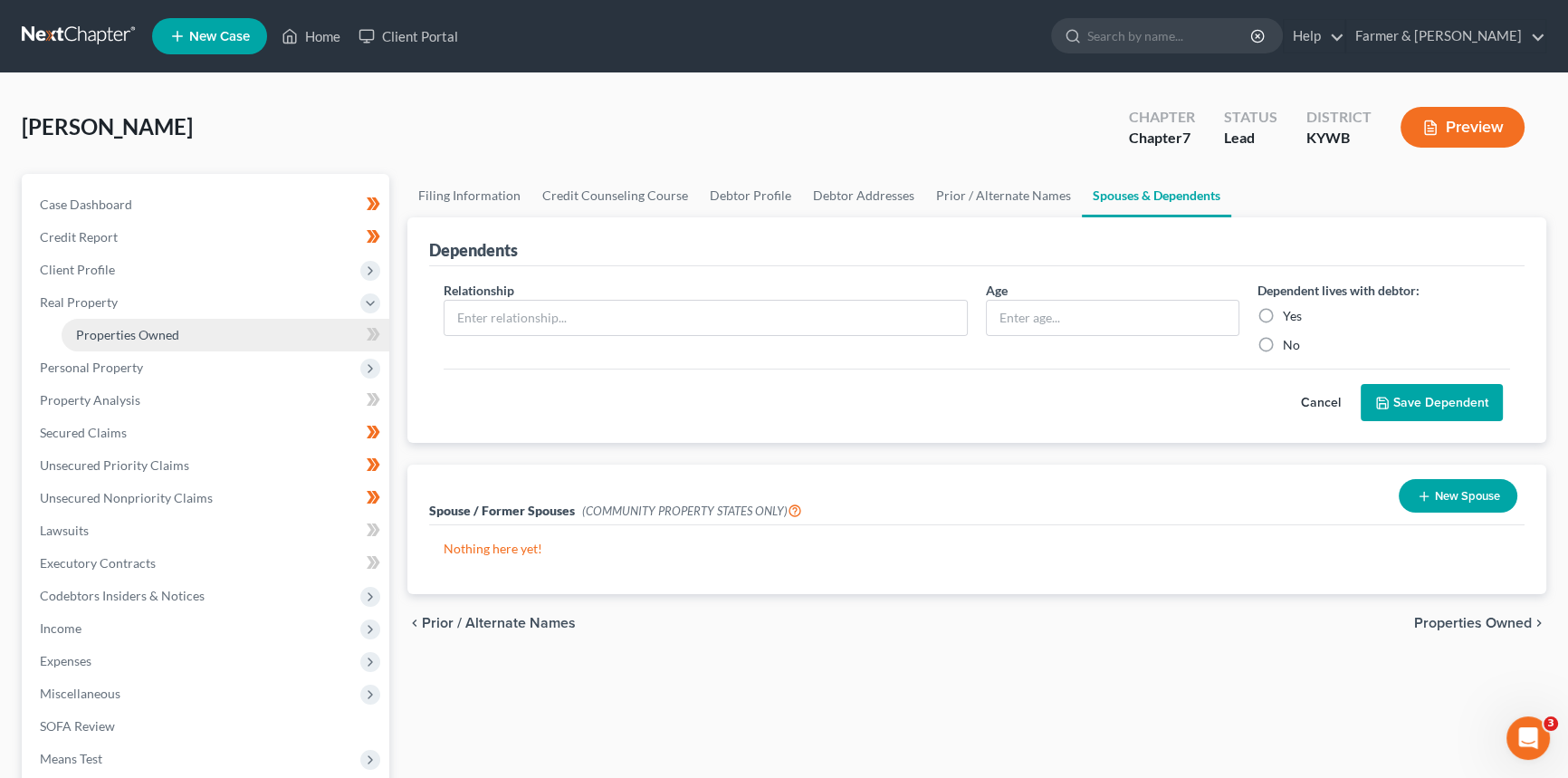
click at [137, 344] on link "Properties Owned" at bounding box center [226, 335] width 328 height 33
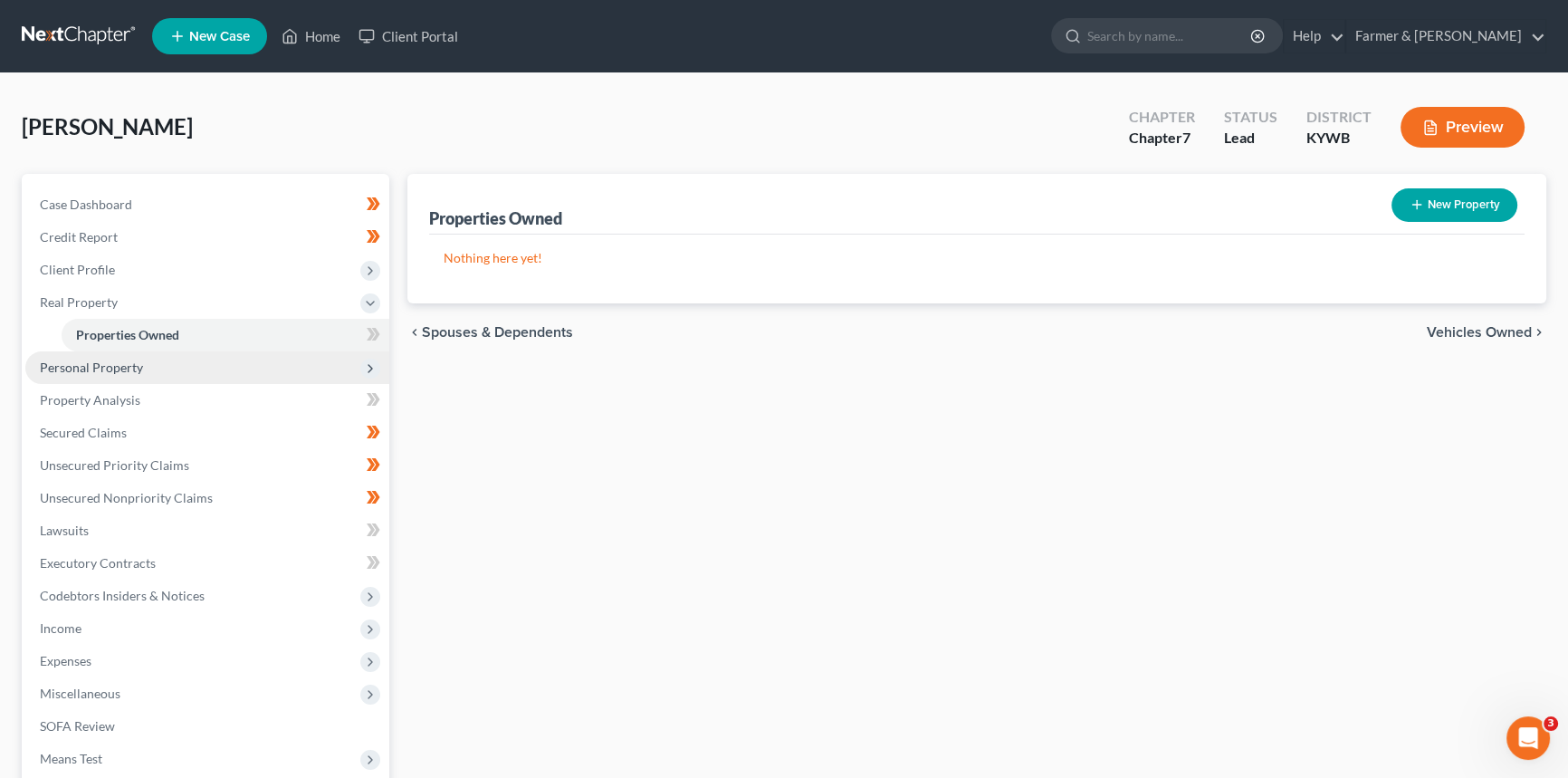
click at [137, 370] on span "Personal Property" at bounding box center [91, 367] width 103 height 15
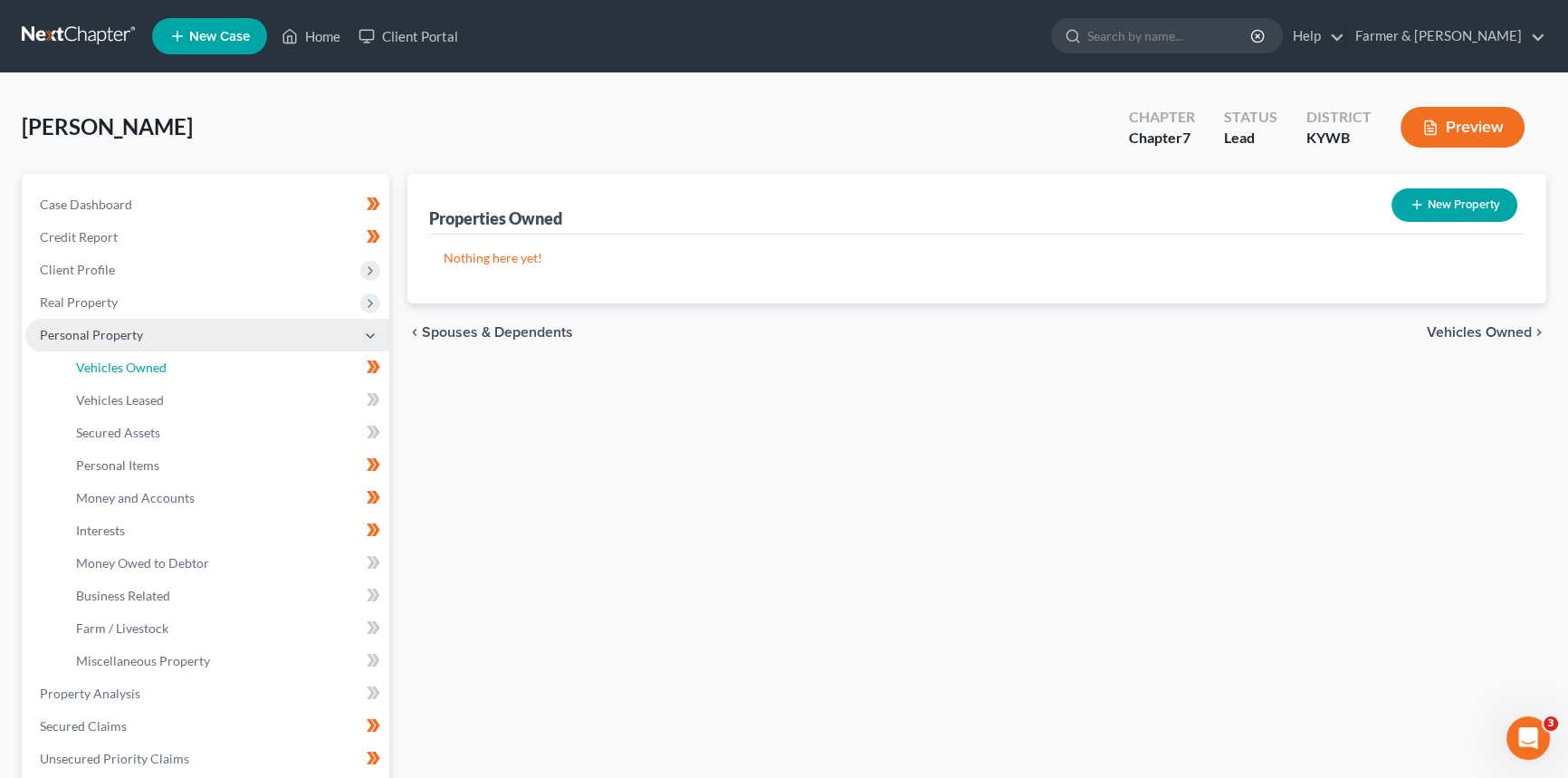
click at [137, 370] on span "Vehicles Owned" at bounding box center [121, 367] width 90 height 15
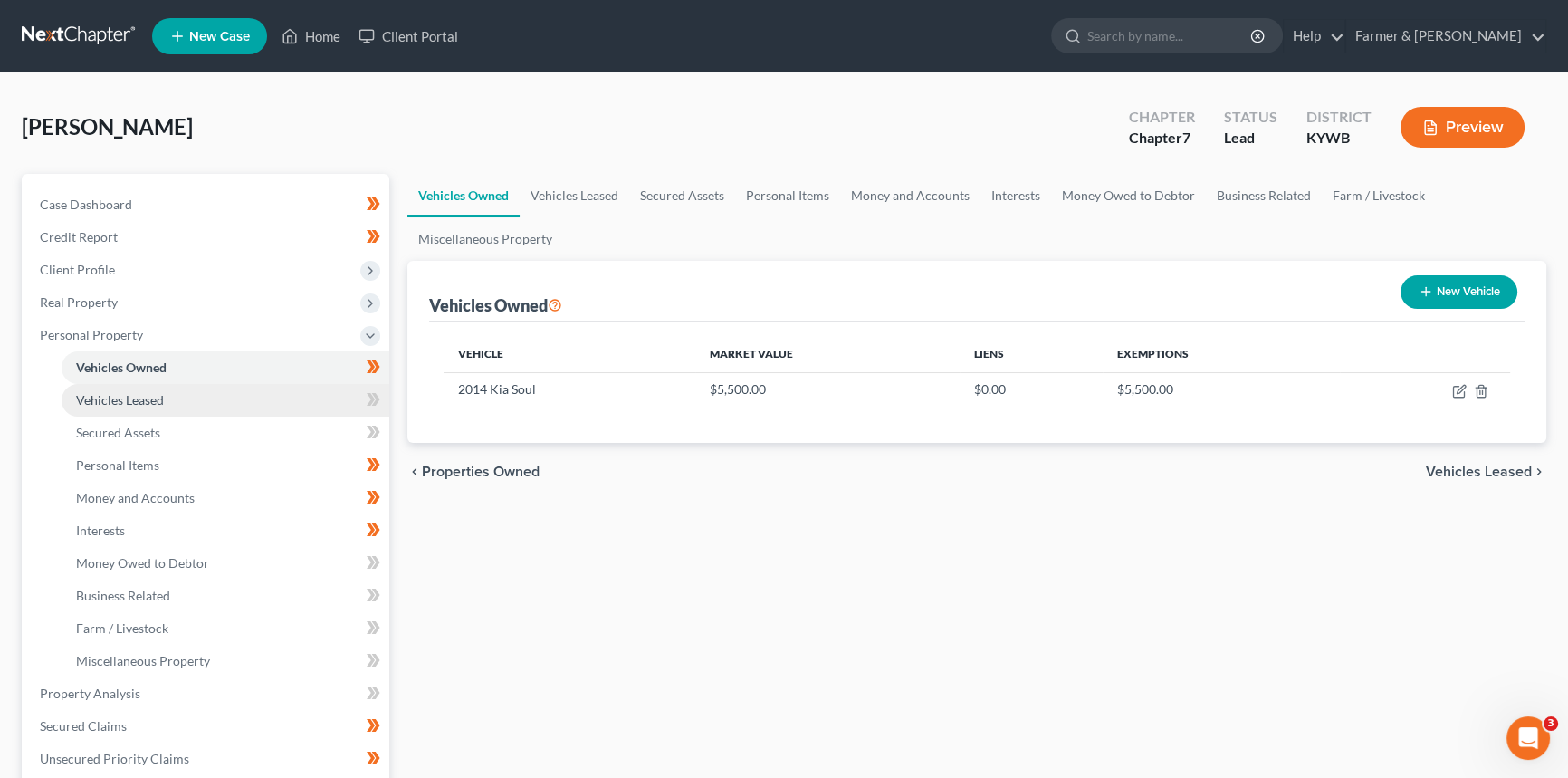
click at [135, 397] on span "Vehicles Leased" at bounding box center [120, 399] width 88 height 15
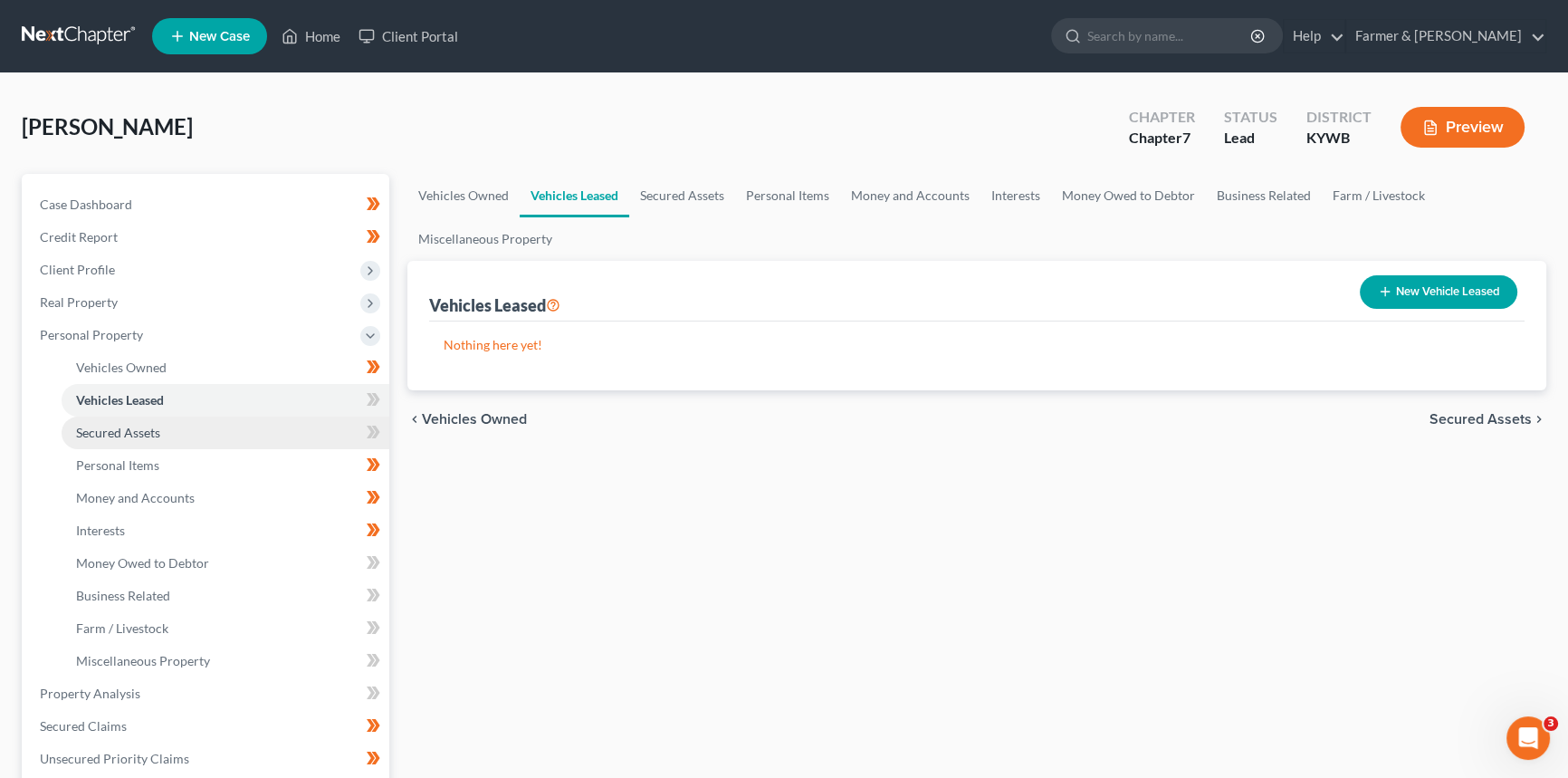
click at [116, 429] on span "Secured Assets" at bounding box center [118, 432] width 85 height 15
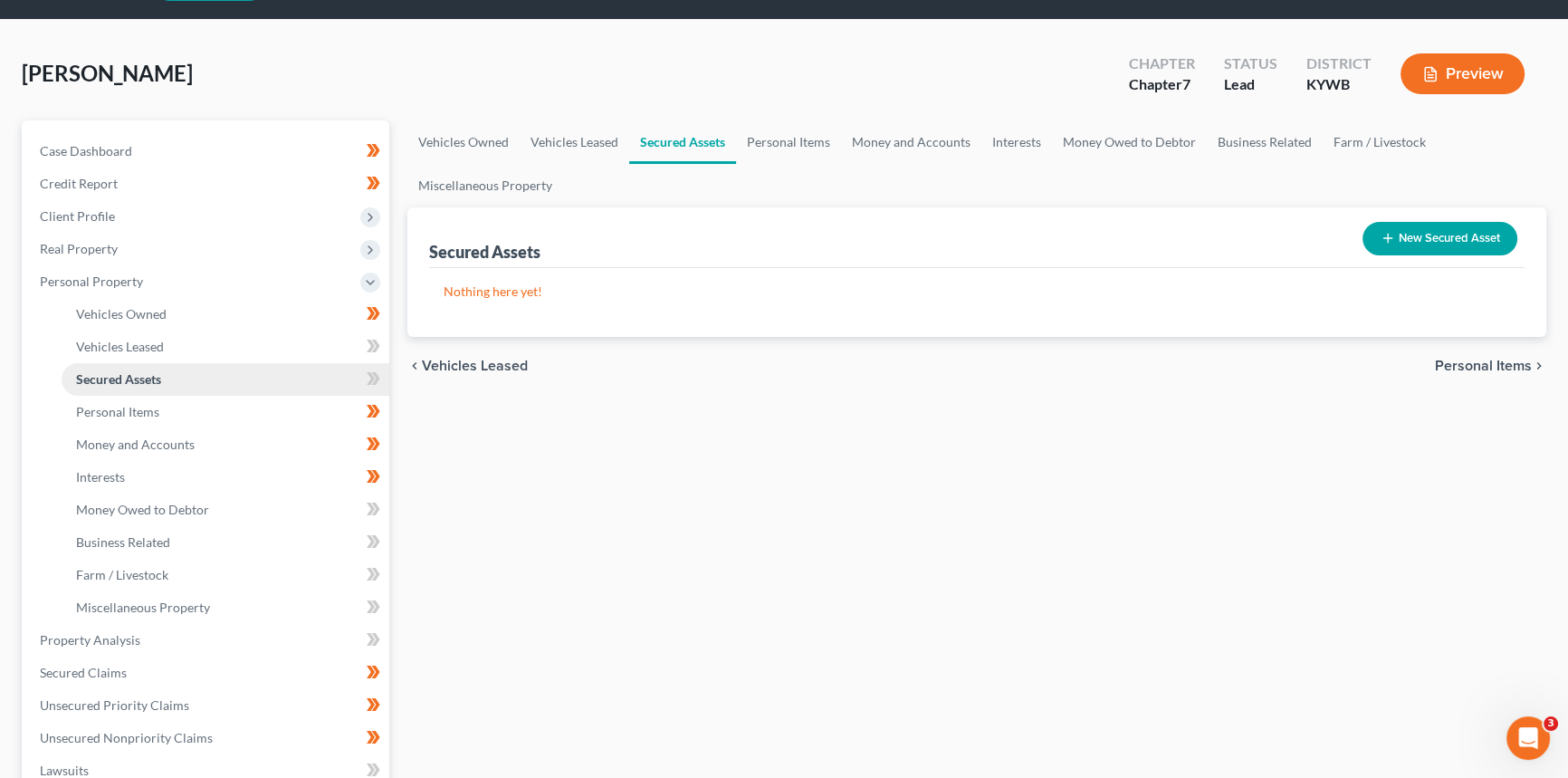
scroll to position [82, 0]
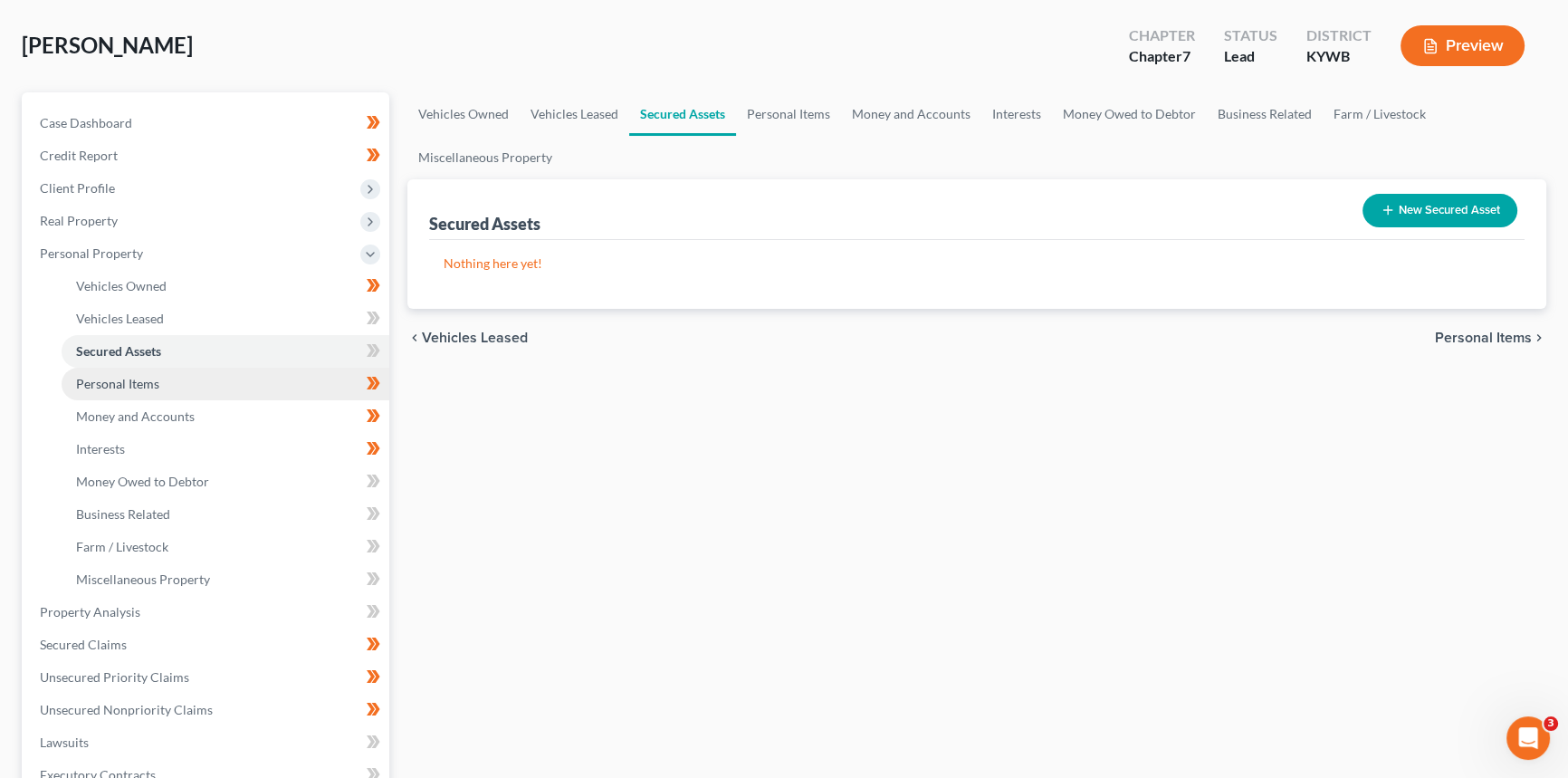
click at [123, 371] on link "Personal Items" at bounding box center [226, 384] width 328 height 33
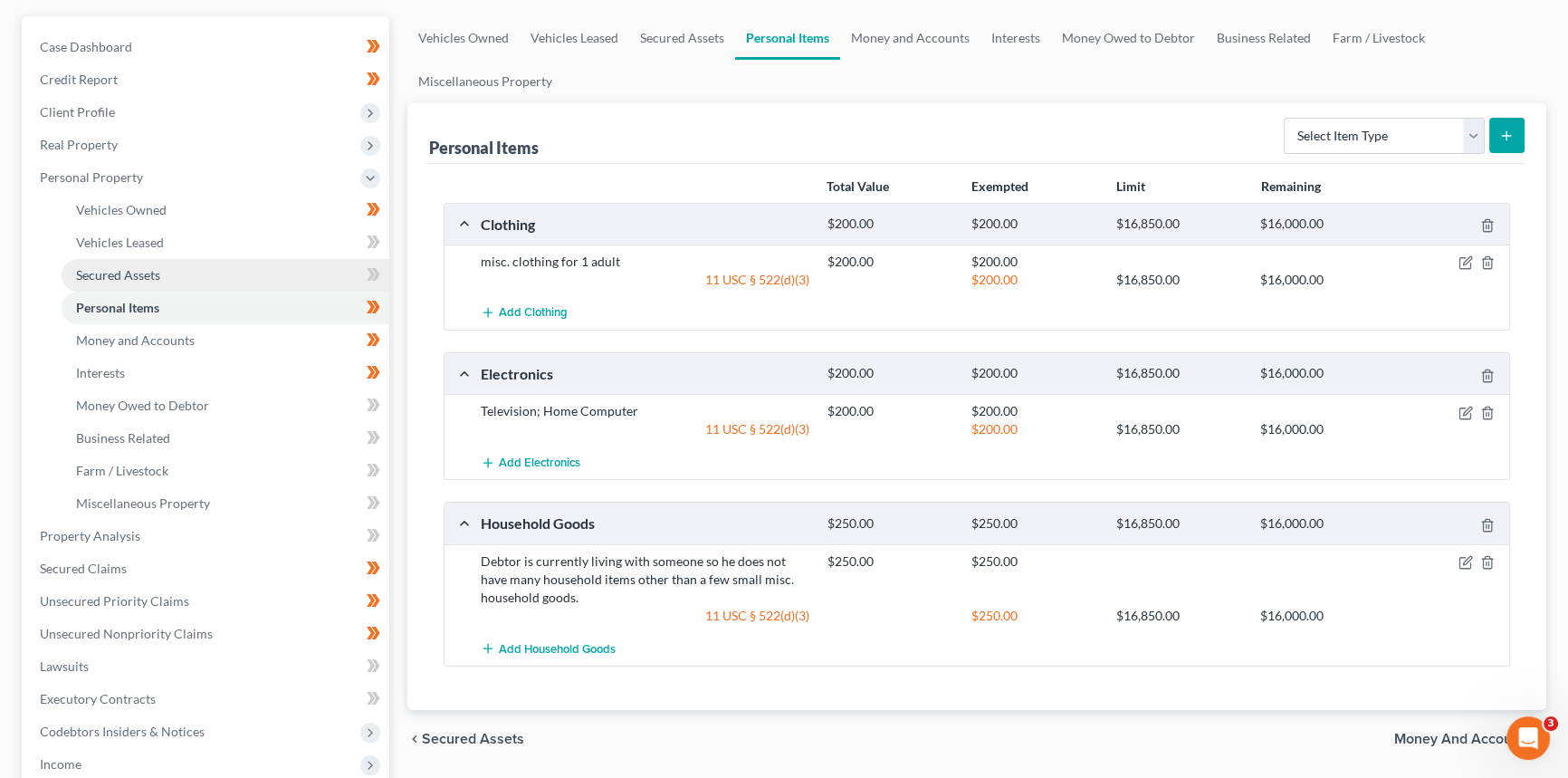
scroll to position [164, 0]
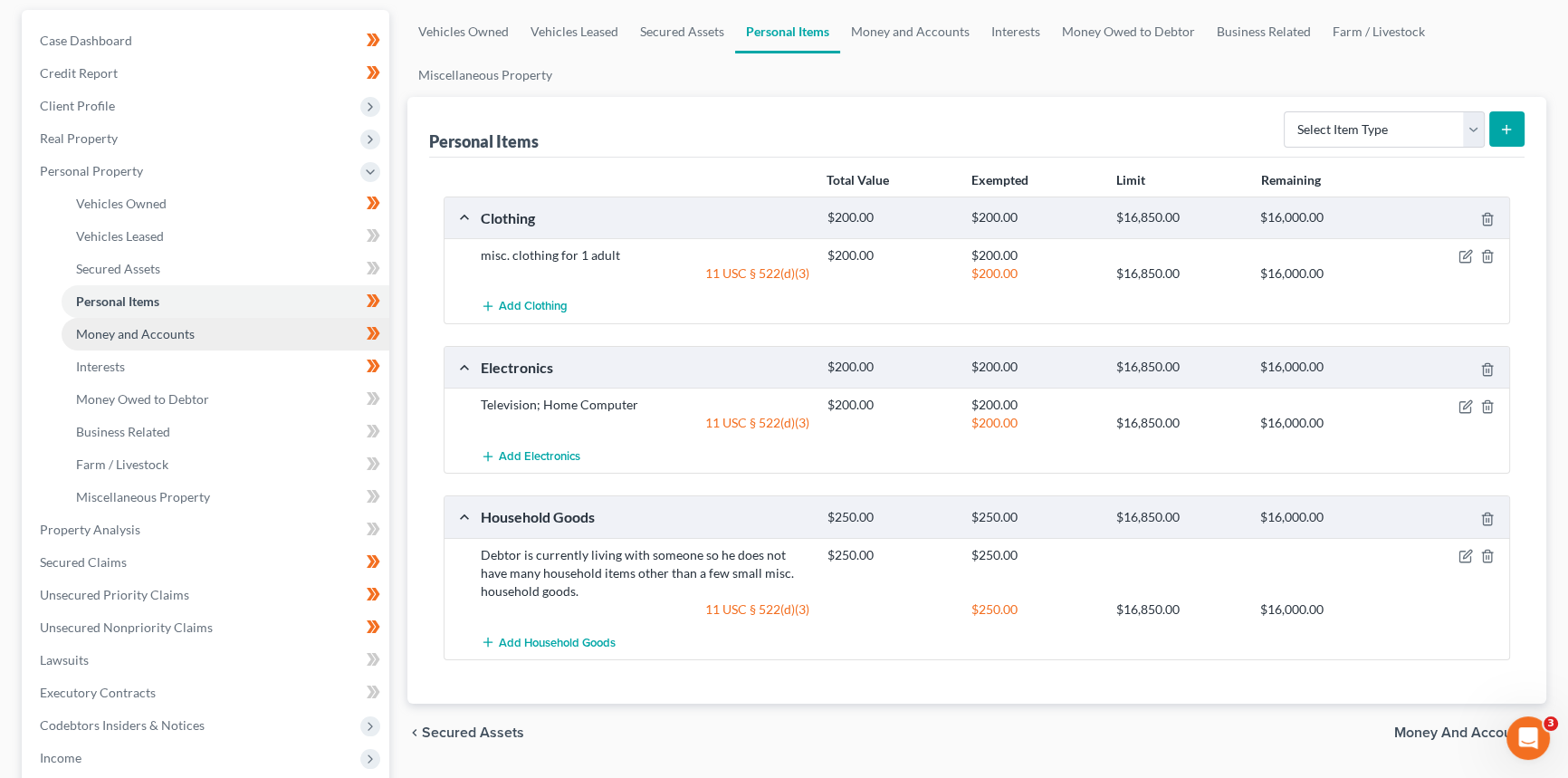
click at [147, 337] on span "Money and Accounts" at bounding box center [136, 333] width 118 height 15
